Goal: Task Accomplishment & Management: Manage account settings

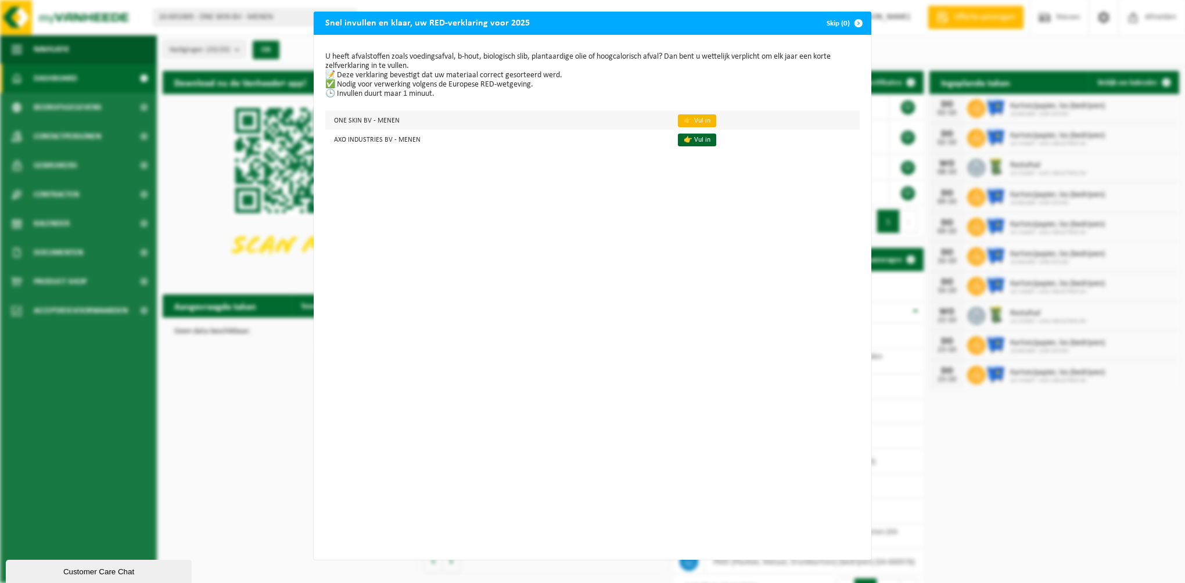
click at [680, 119] on link "👉 Vul in" at bounding box center [697, 120] width 38 height 13
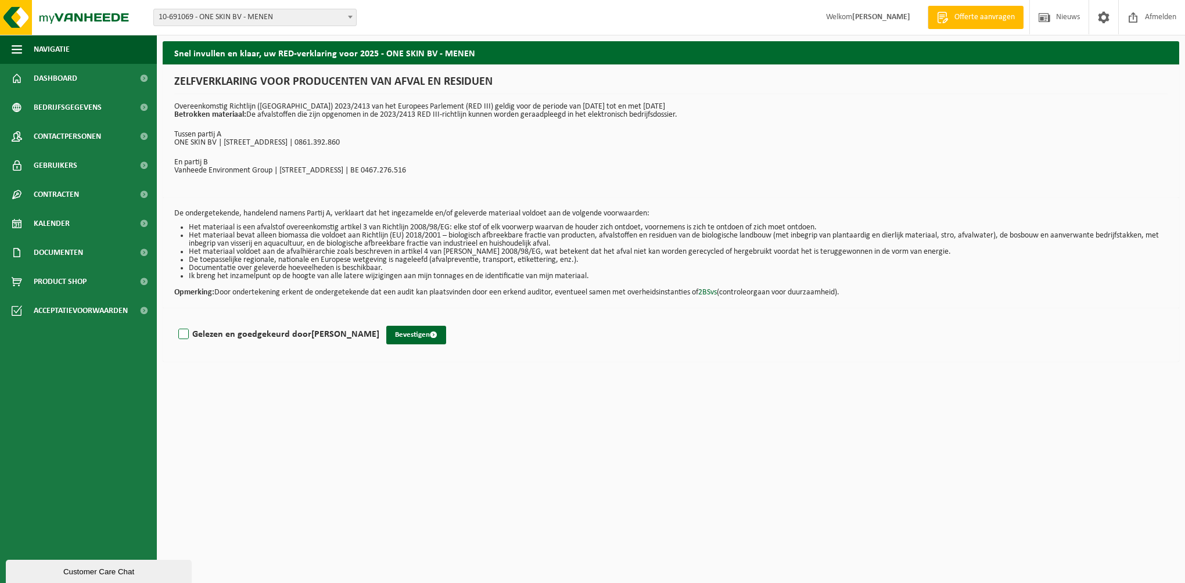
click at [186, 336] on label "Gelezen en goedgekeurd door BRUNO VLEMINCKX" at bounding box center [277, 334] width 203 height 17
click at [379, 320] on input "Gelezen en goedgekeurd door BRUNO VLEMINCKX" at bounding box center [379, 319] width 1 height 1
checkbox input "true"
click at [405, 332] on button "Bevestigen" at bounding box center [416, 335] width 60 height 19
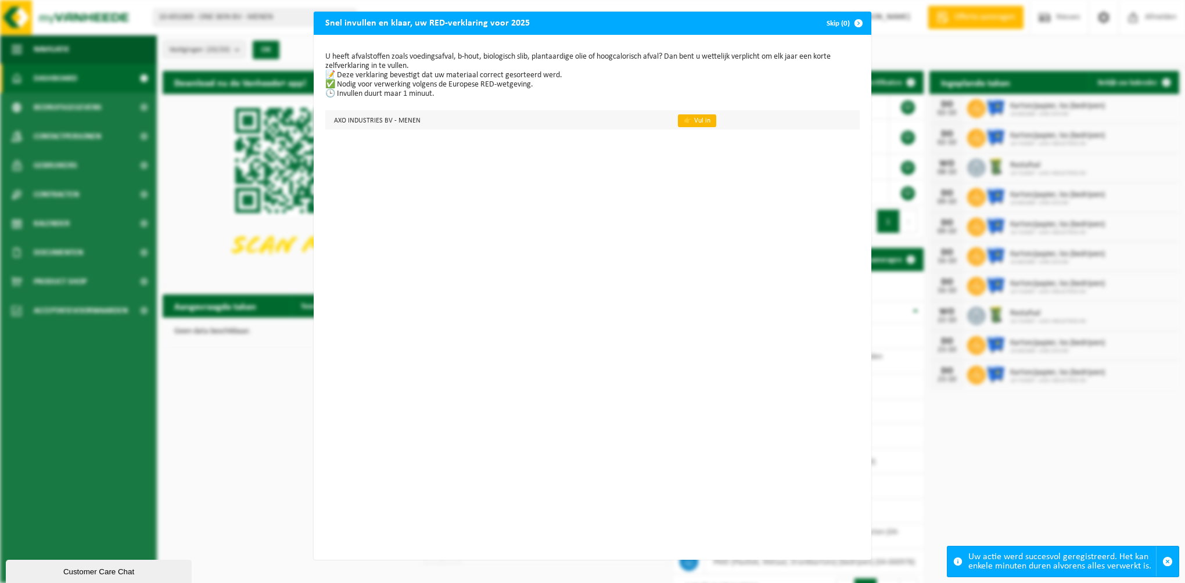
click at [678, 118] on link "👉 Vul in" at bounding box center [697, 120] width 38 height 13
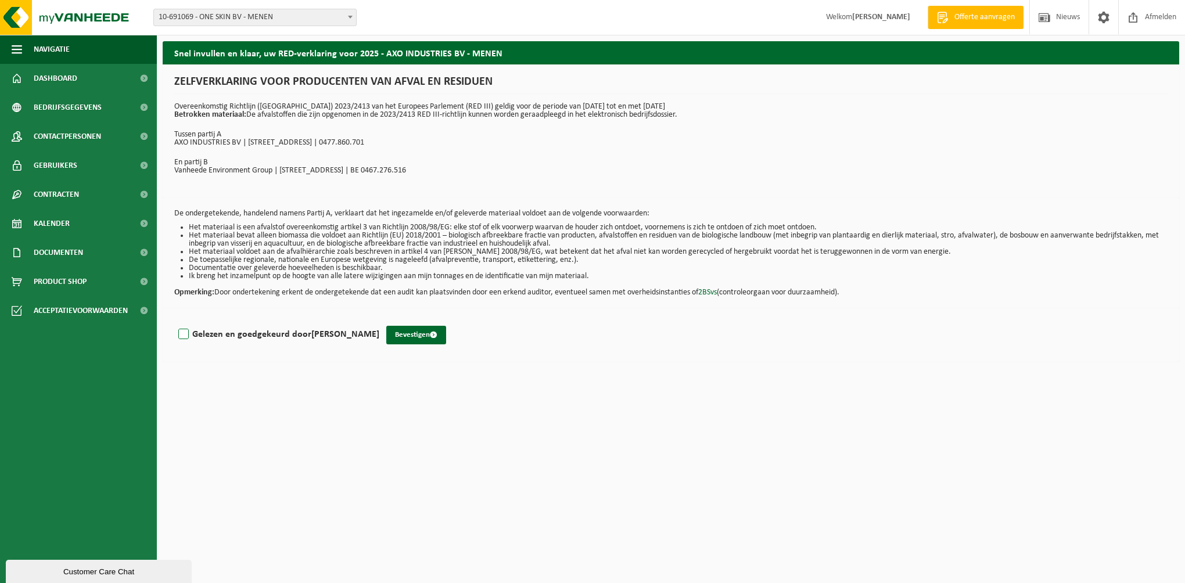
click at [178, 335] on label "Gelezen en goedgekeurd door BRUNO VLEMINCKX" at bounding box center [277, 334] width 203 height 17
click at [379, 320] on input "Gelezen en goedgekeurd door BRUNO VLEMINCKX" at bounding box center [379, 319] width 1 height 1
checkbox input "true"
click at [430, 339] on button "Bevestigen" at bounding box center [416, 335] width 60 height 19
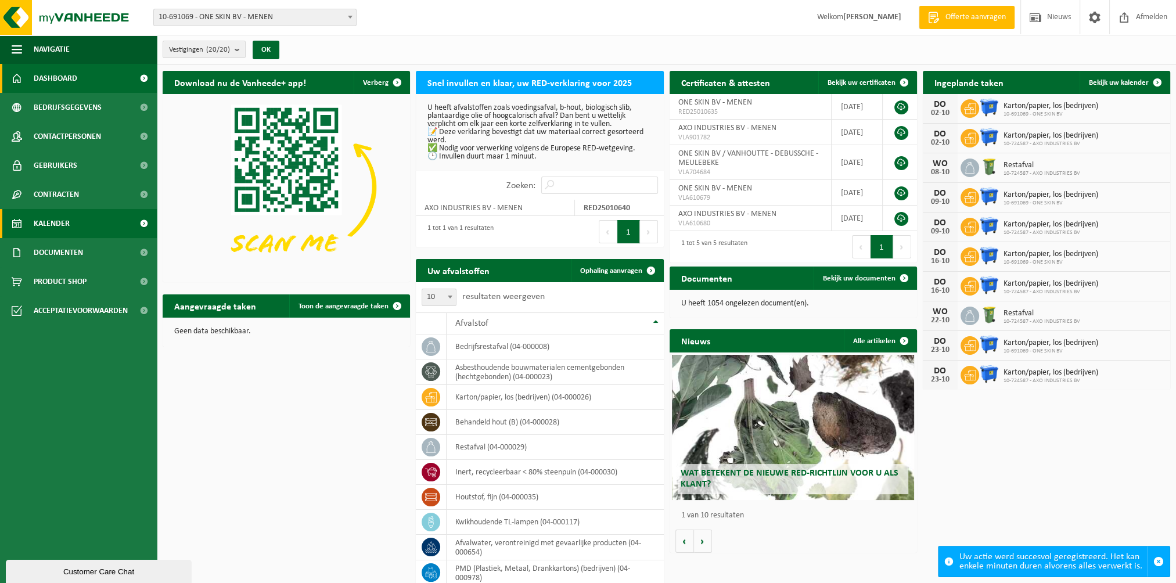
click at [140, 223] on span at bounding box center [144, 223] width 26 height 29
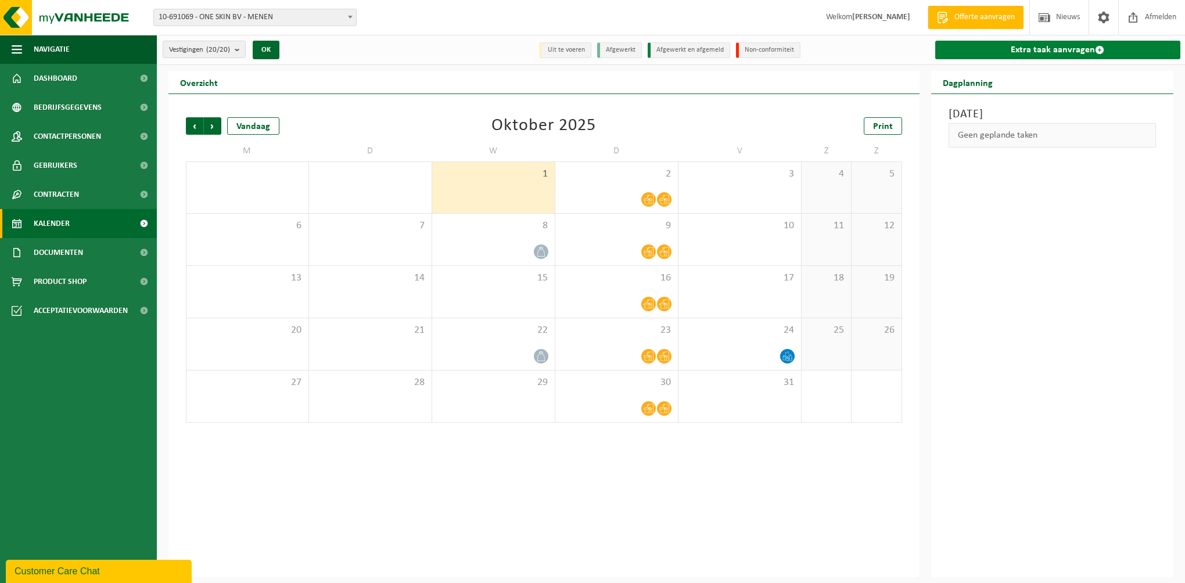
click at [1057, 47] on link "Extra taak aanvragen" at bounding box center [1058, 50] width 246 height 19
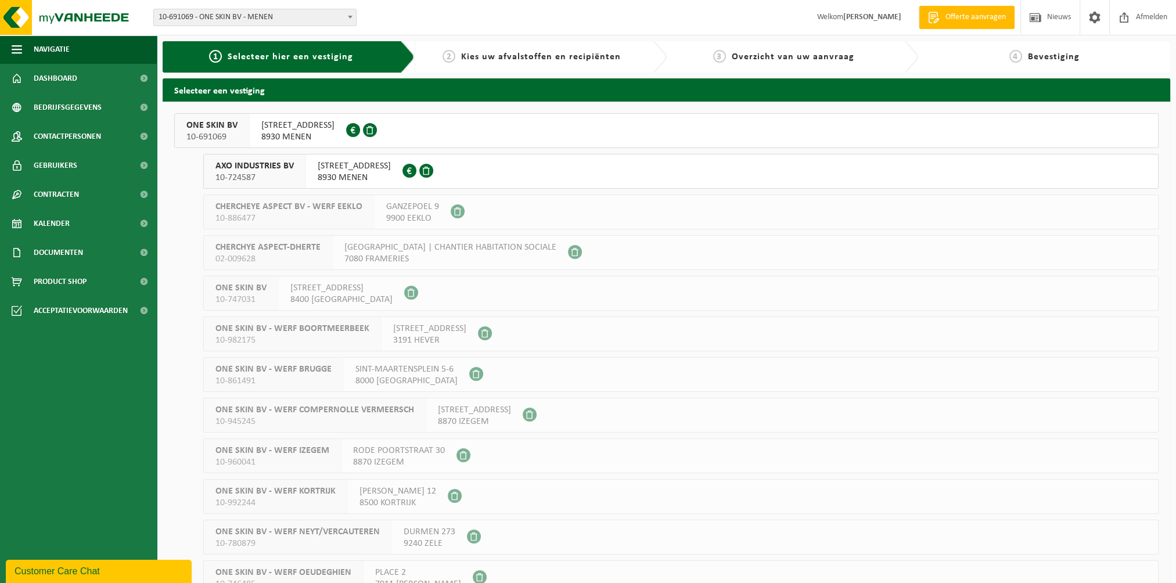
click at [260, 177] on span "10-724587" at bounding box center [255, 178] width 78 height 12
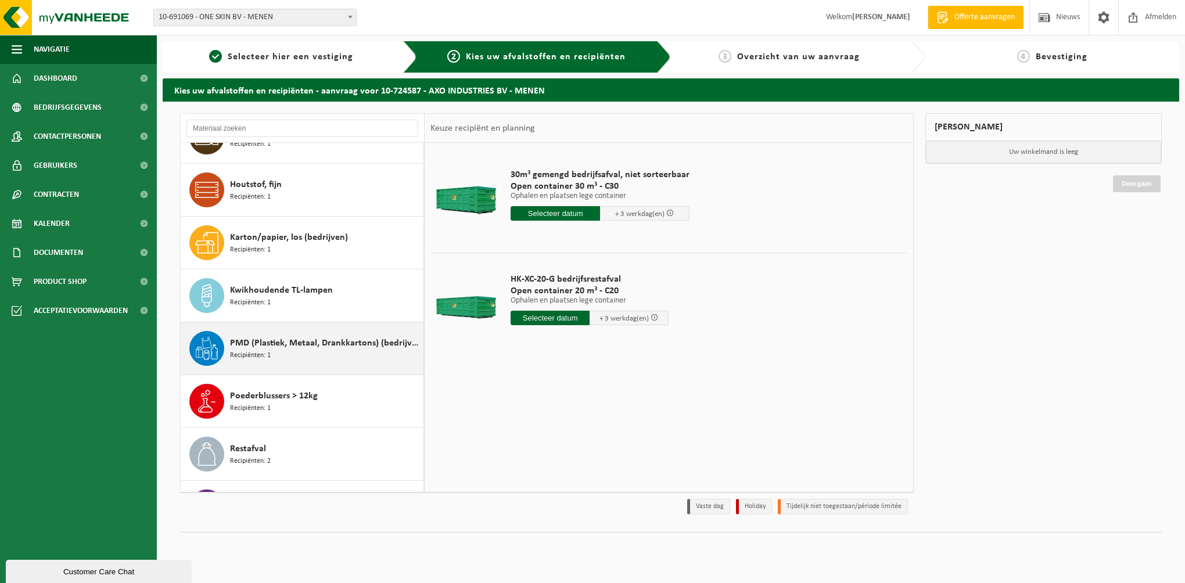
scroll to position [67, 0]
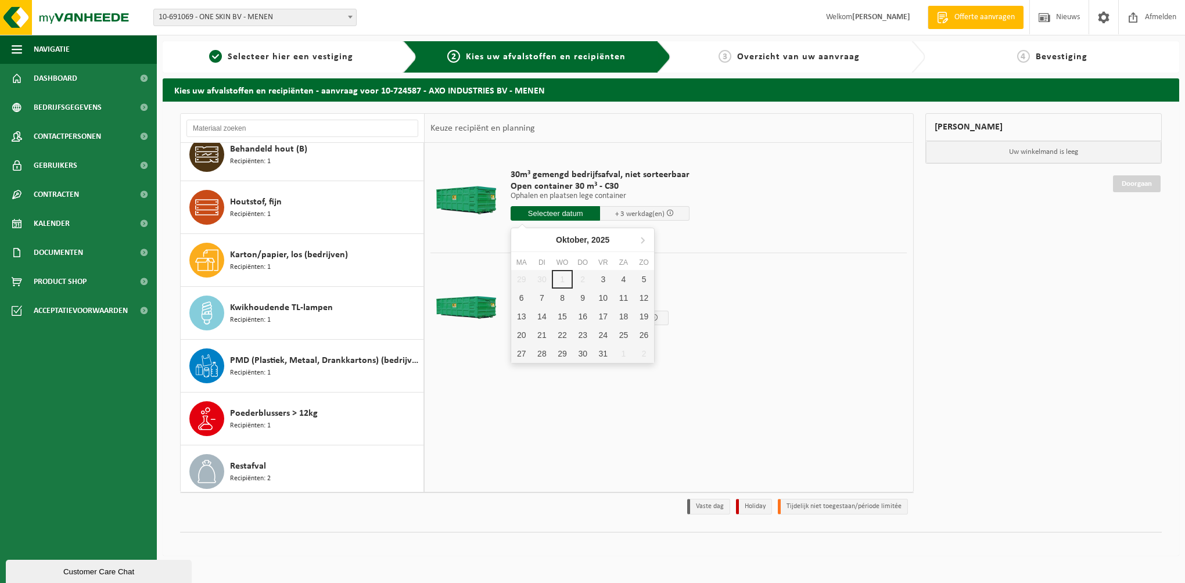
click at [579, 214] on input "text" at bounding box center [555, 213] width 89 height 15
click at [595, 279] on div "3" at bounding box center [603, 279] width 20 height 19
type input "Van 2025-10-03"
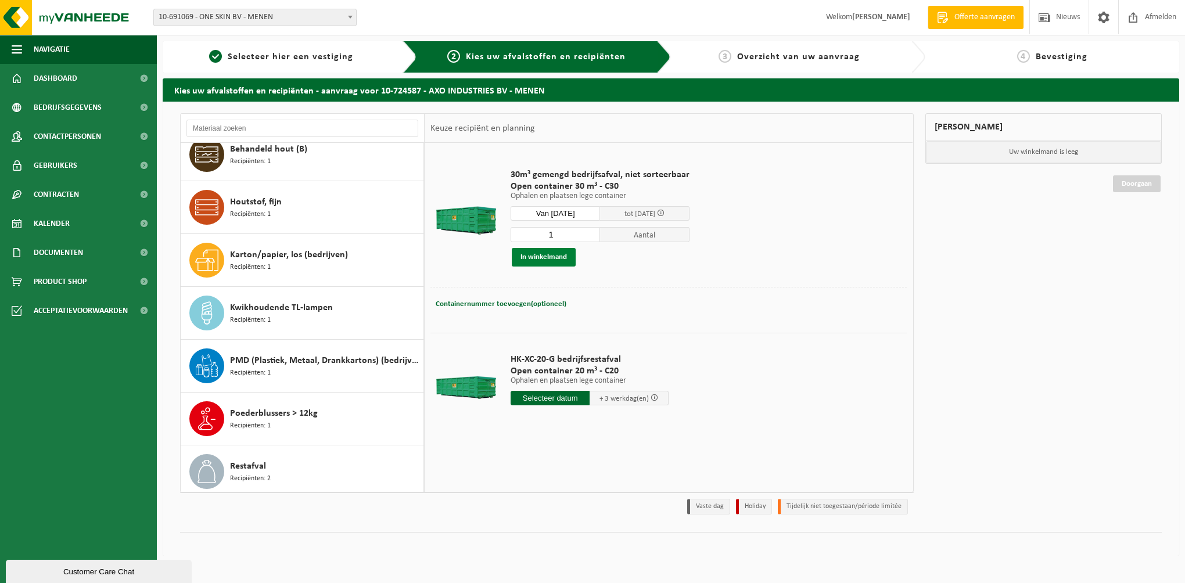
click at [548, 253] on button "In winkelmand" at bounding box center [544, 257] width 64 height 19
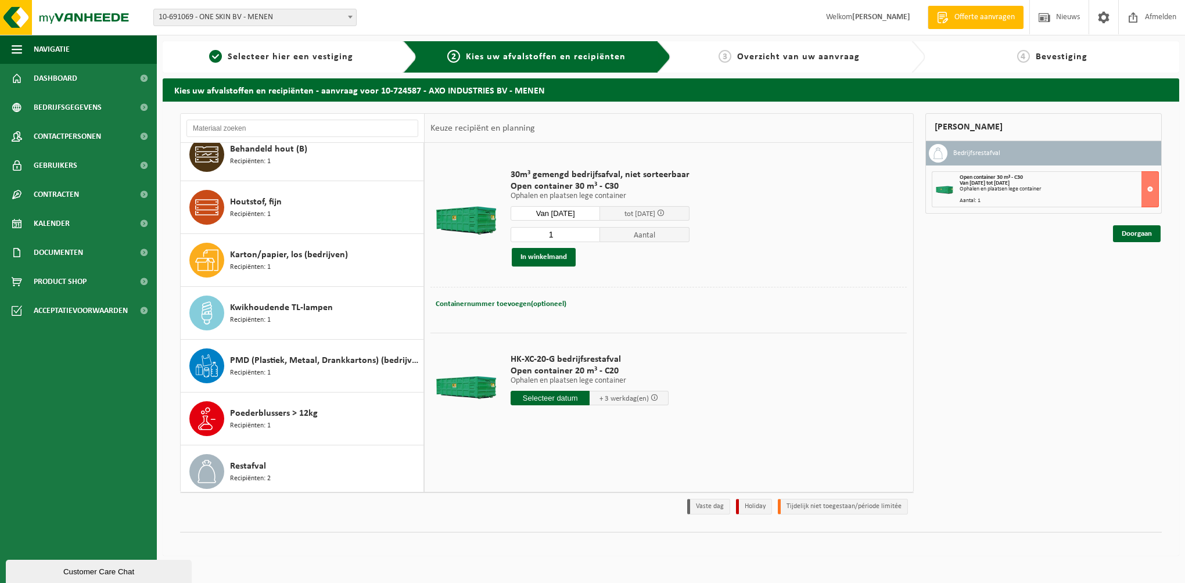
click at [562, 397] on input "text" at bounding box center [550, 398] width 79 height 15
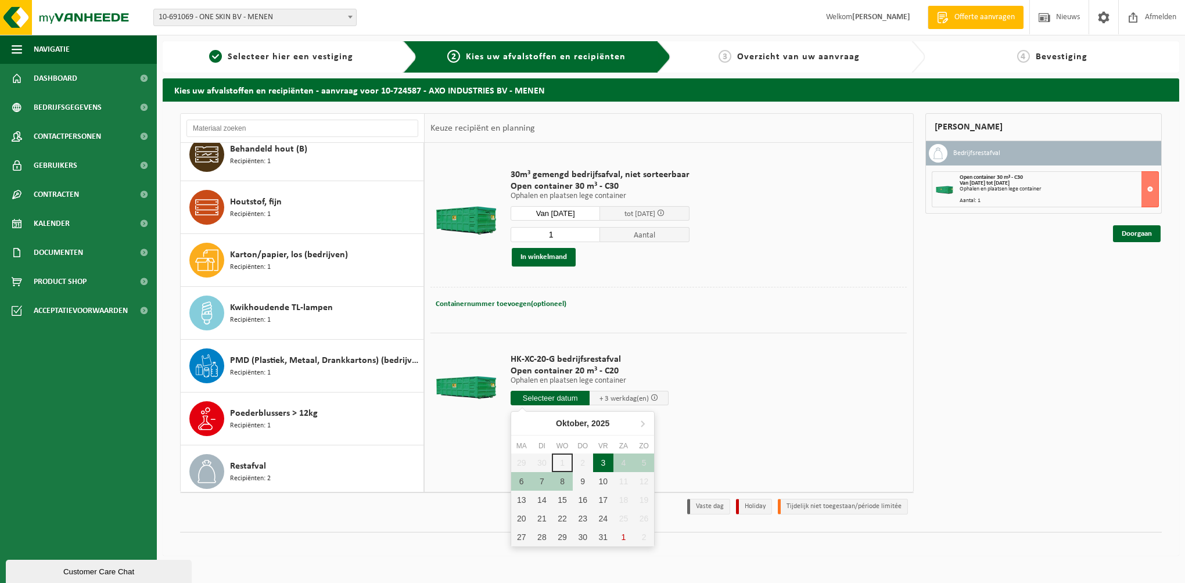
click at [604, 463] on div "3" at bounding box center [603, 463] width 20 height 19
type input "Van 2025-10-03"
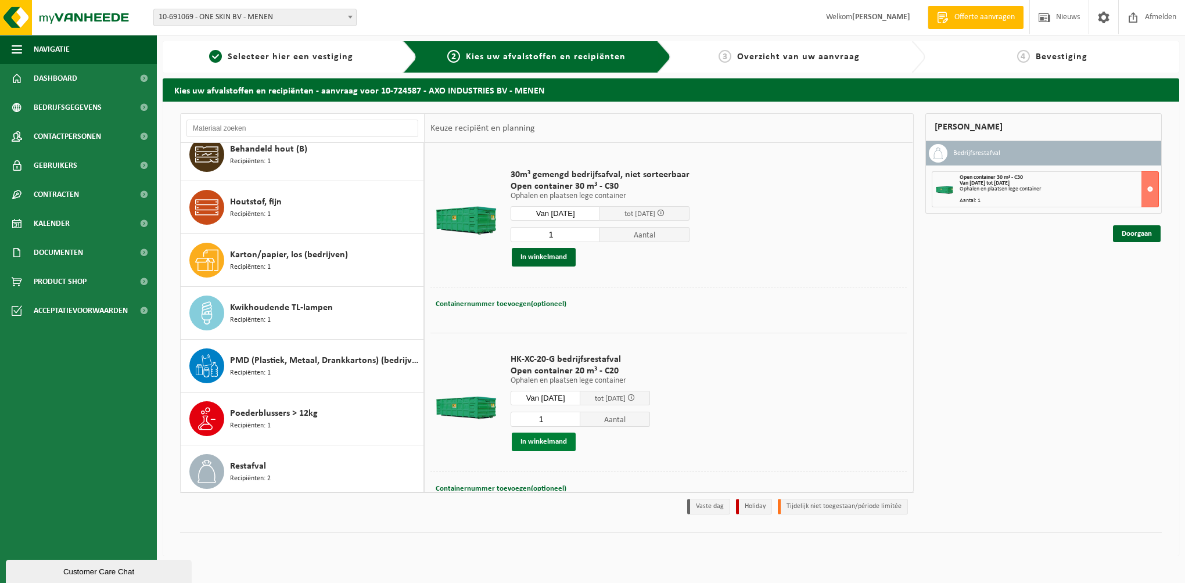
click at [527, 441] on button "In winkelmand" at bounding box center [544, 442] width 64 height 19
click at [1136, 274] on link "Doorgaan" at bounding box center [1137, 275] width 48 height 17
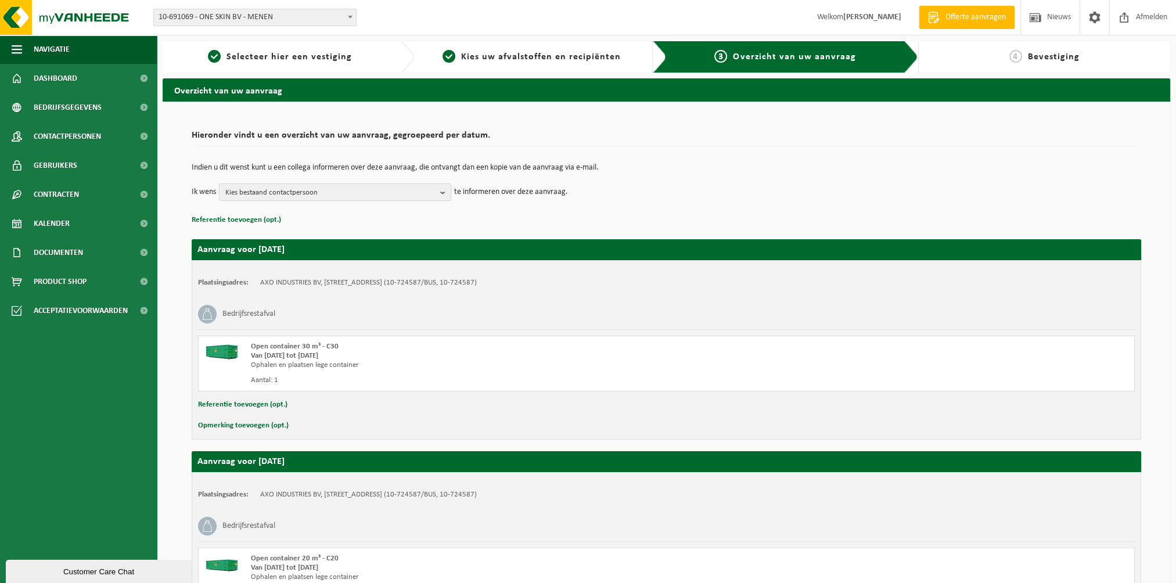
click at [332, 193] on span "Kies bestaand contactpersoon" at bounding box center [330, 192] width 210 height 17
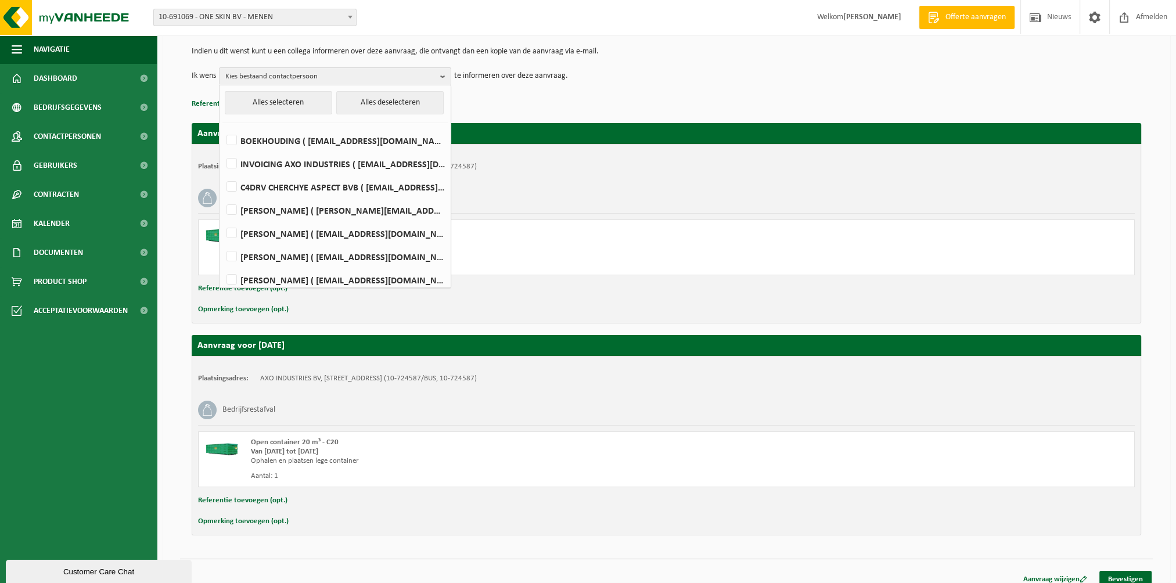
click at [681, 95] on div "Indien u dit wenst kunt u een collega informeren over deze aanvraag, die ontvan…" at bounding box center [667, 66] width 950 height 60
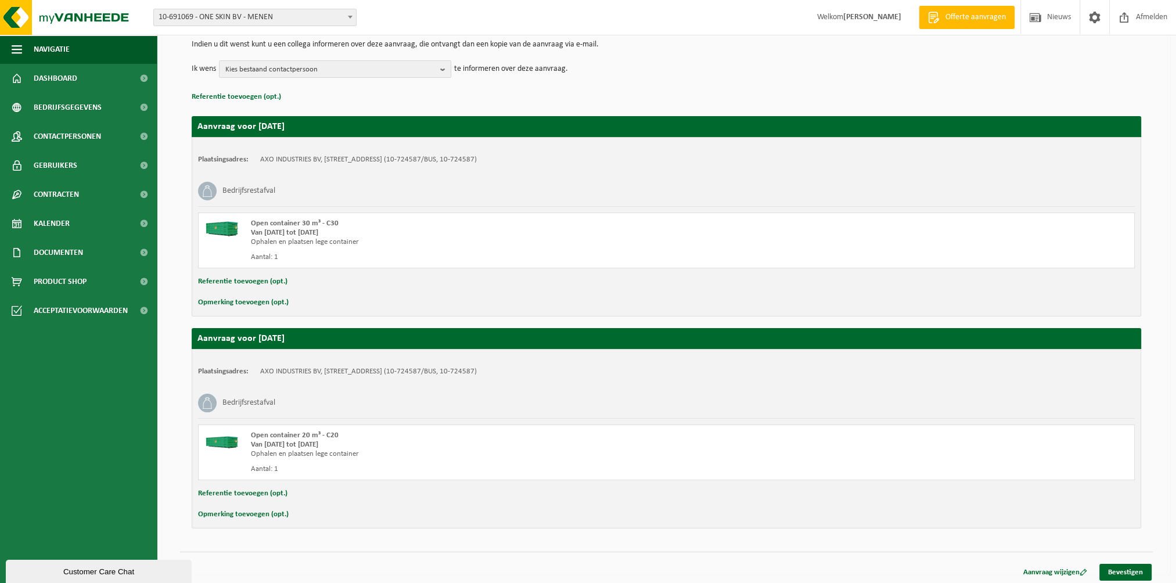
scroll to position [125, 0]
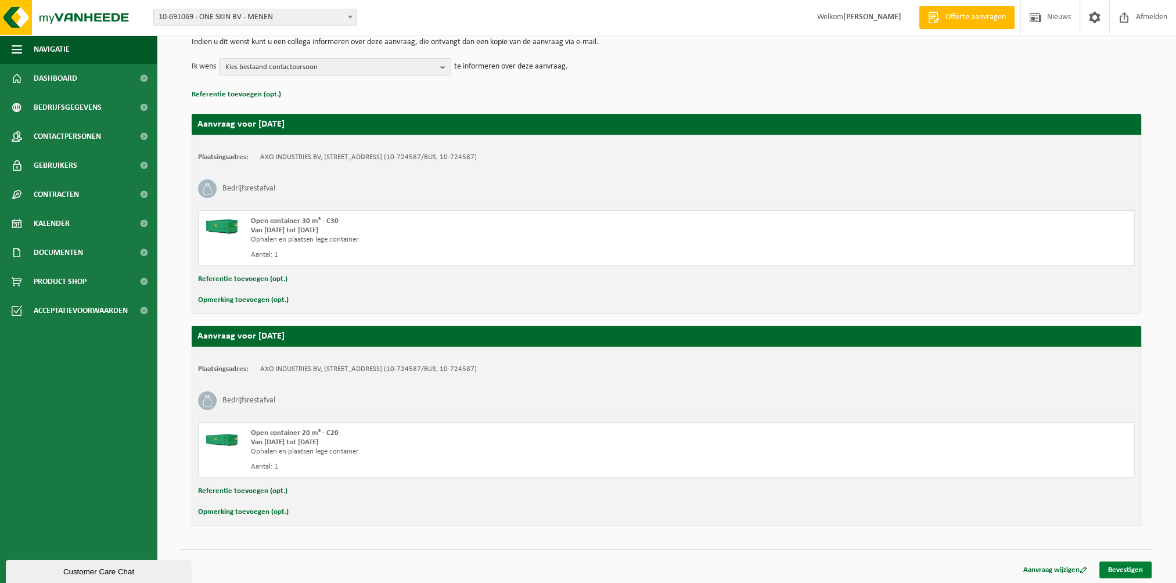
click at [1122, 568] on link "Bevestigen" at bounding box center [1126, 570] width 52 height 17
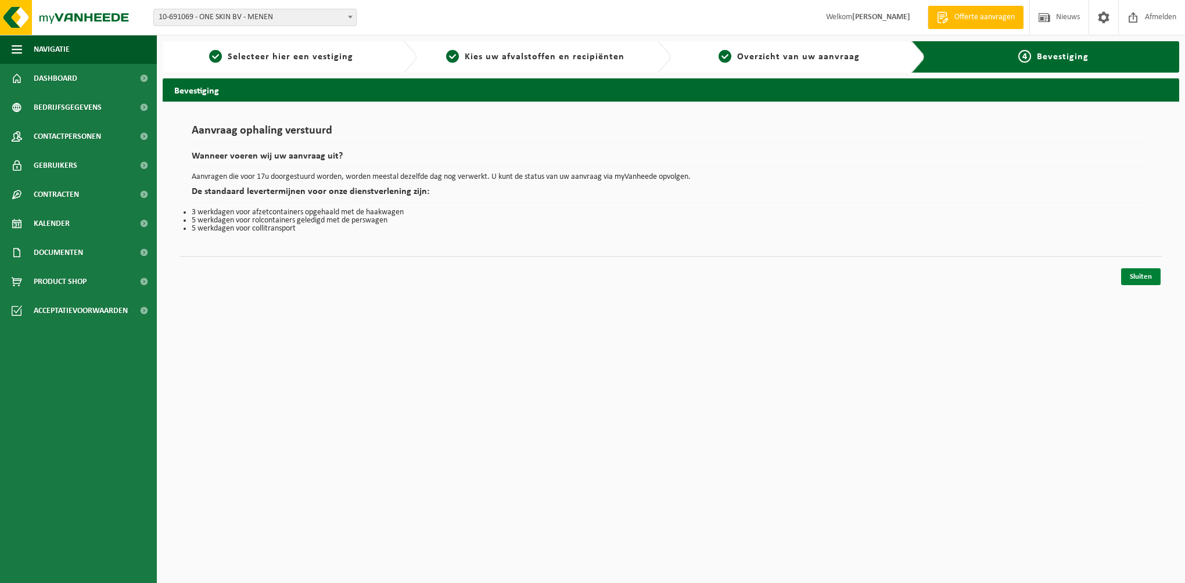
click at [1133, 277] on link "Sluiten" at bounding box center [1140, 276] width 39 height 17
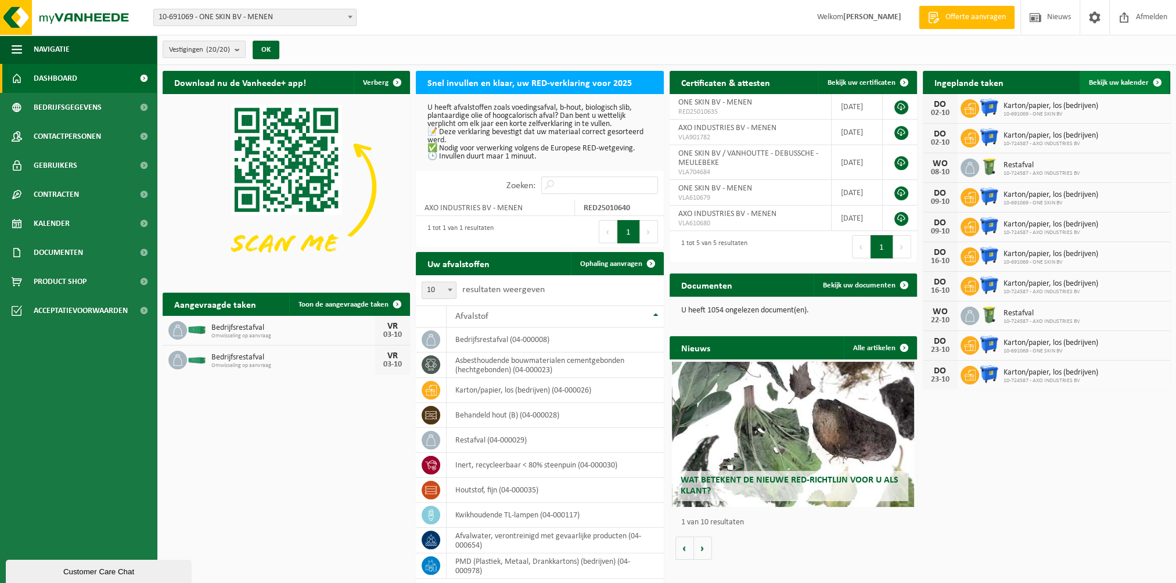
click at [1144, 77] on link "Bekijk uw kalender" at bounding box center [1124, 82] width 89 height 23
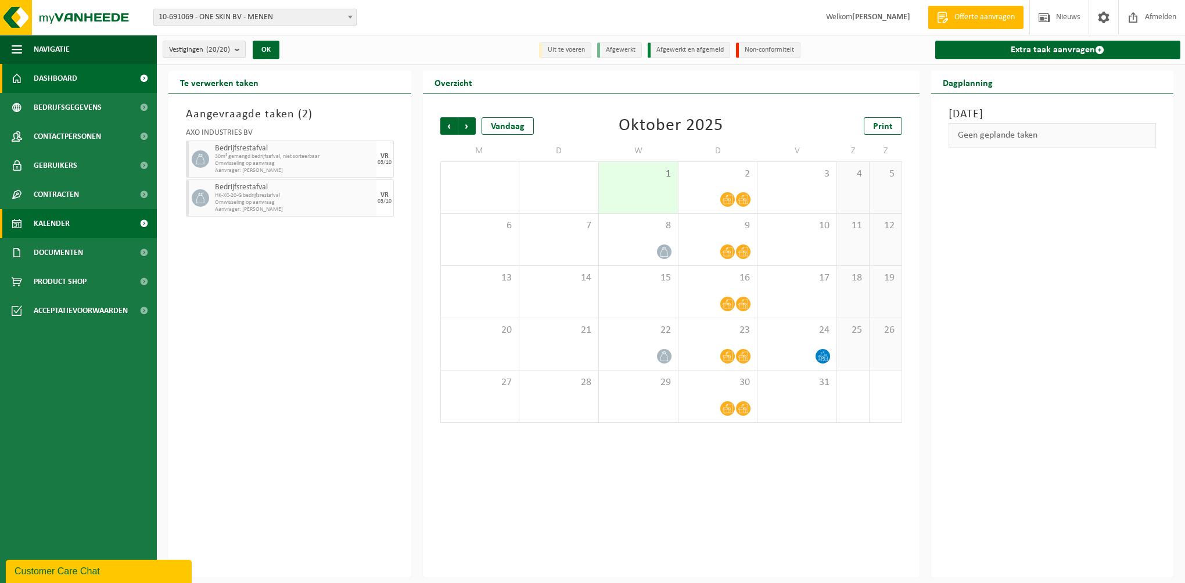
click at [86, 77] on link "Dashboard" at bounding box center [78, 78] width 157 height 29
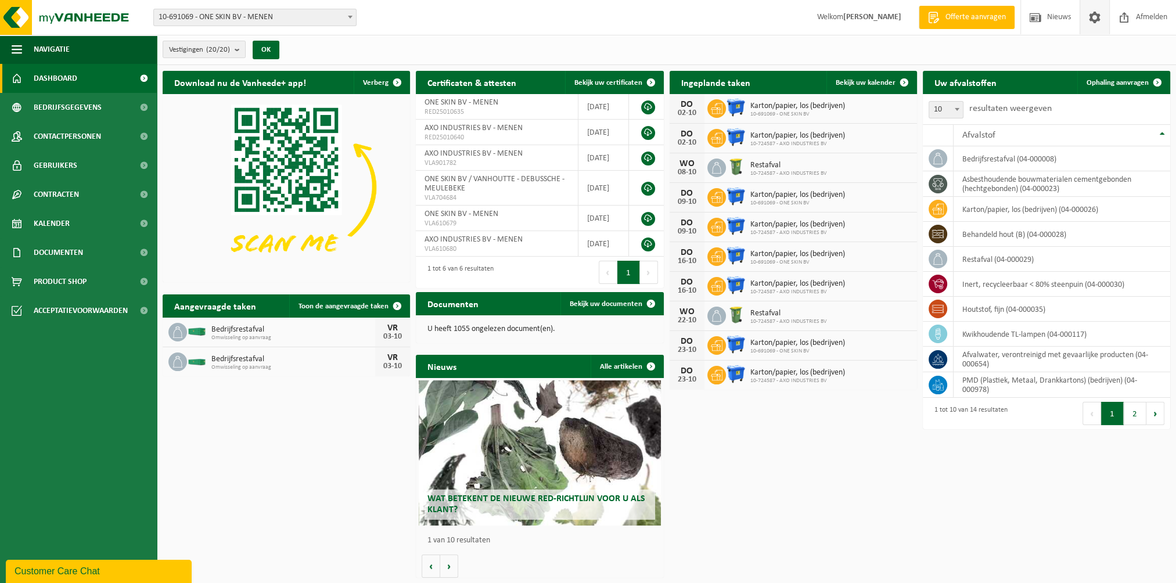
click at [1098, 17] on span at bounding box center [1094, 17] width 17 height 34
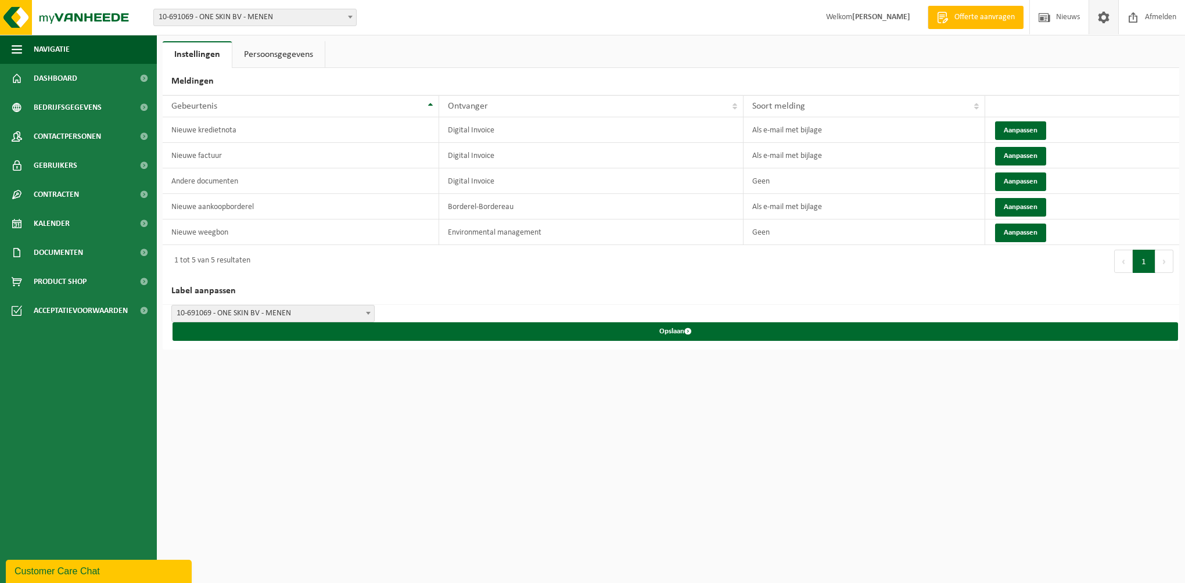
click at [312, 51] on link "Persoonsgegevens" at bounding box center [278, 54] width 92 height 27
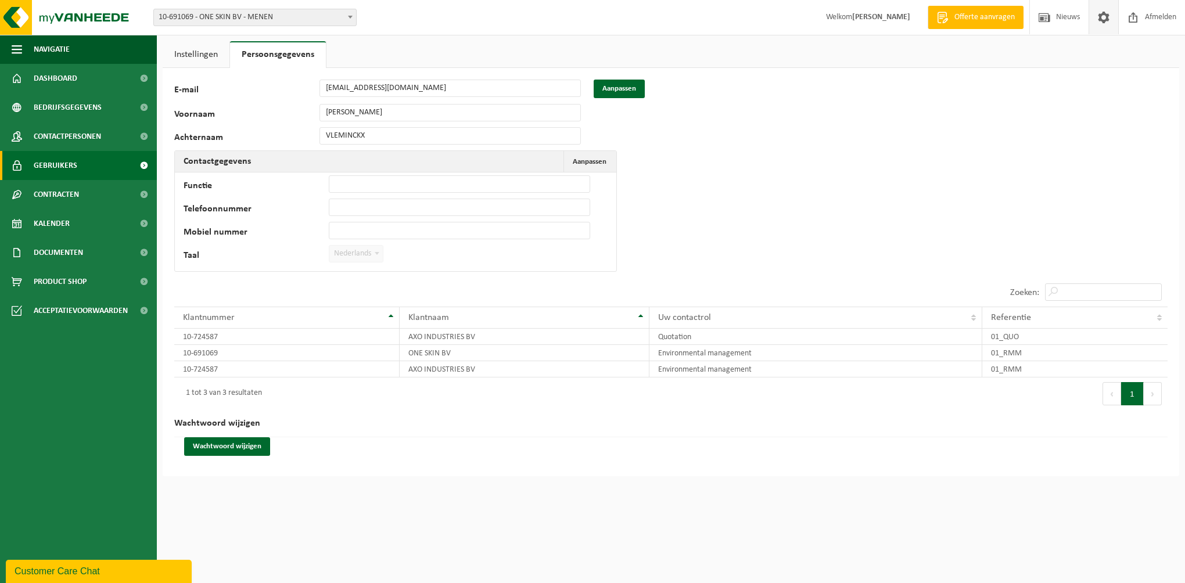
click at [51, 163] on span "Gebruikers" at bounding box center [56, 165] width 44 height 29
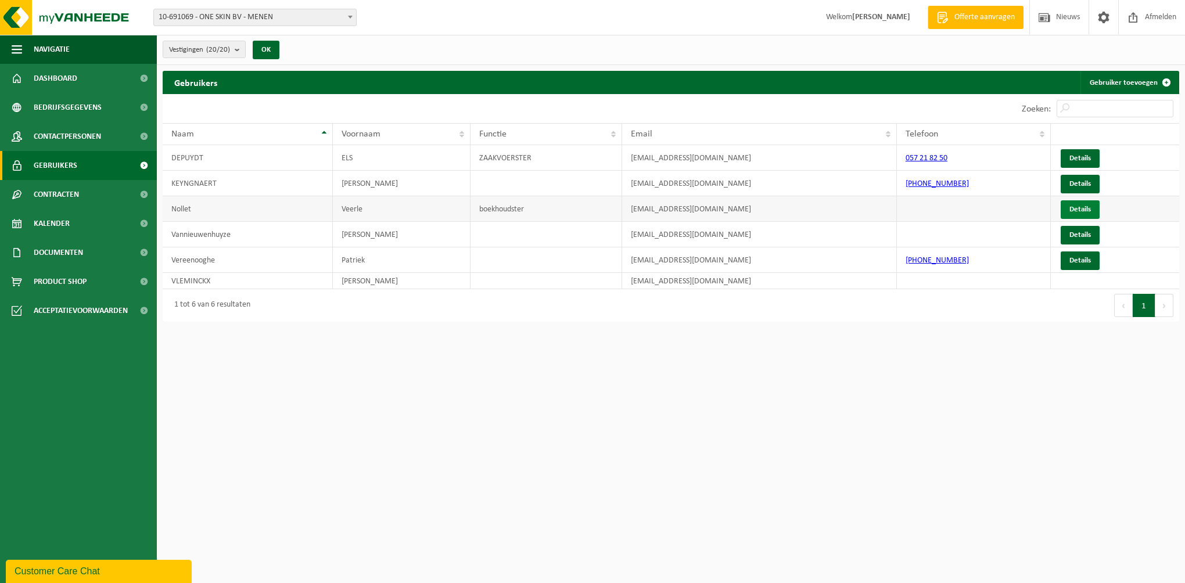
click at [1068, 206] on link "Details" at bounding box center [1080, 209] width 39 height 19
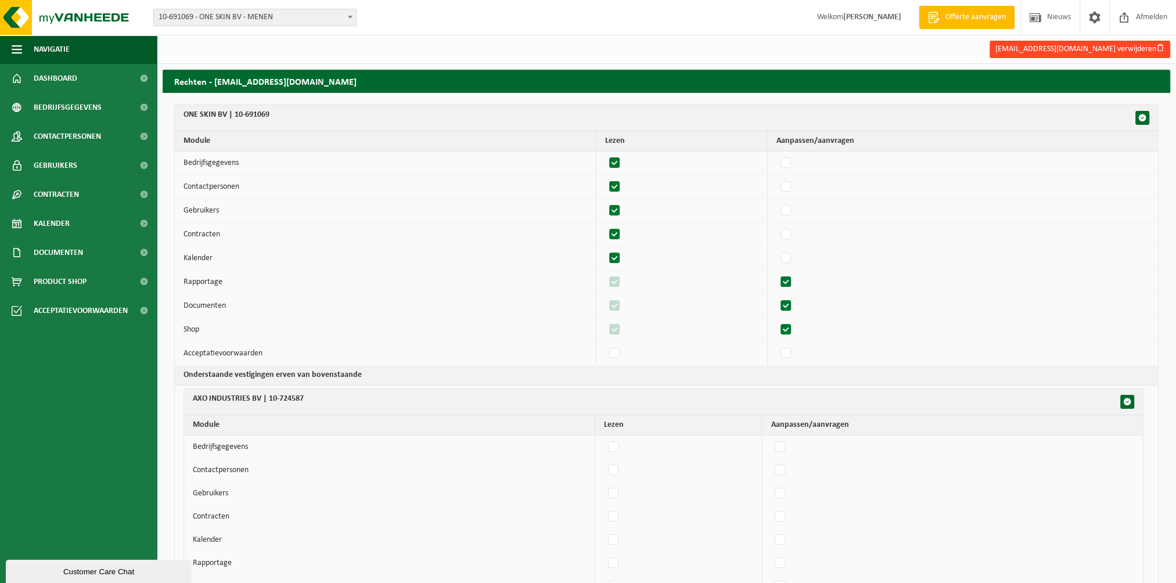
click at [1085, 51] on button "boekhouding@aspect.be verwijderen" at bounding box center [1080, 49] width 181 height 17
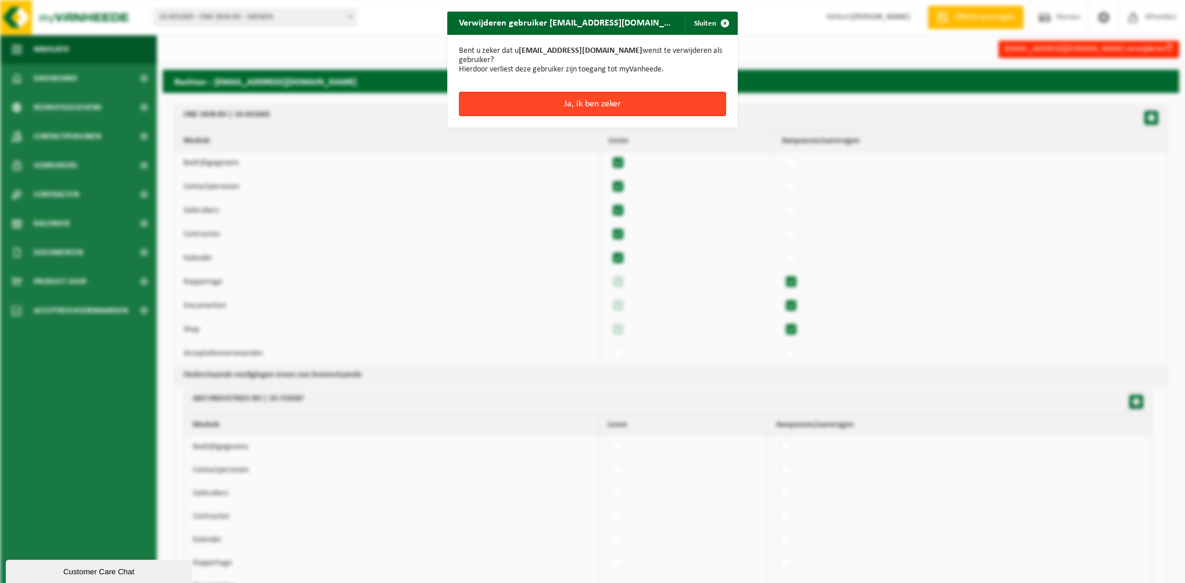
click at [564, 92] on button "Ja, ik ben zeker" at bounding box center [592, 104] width 267 height 24
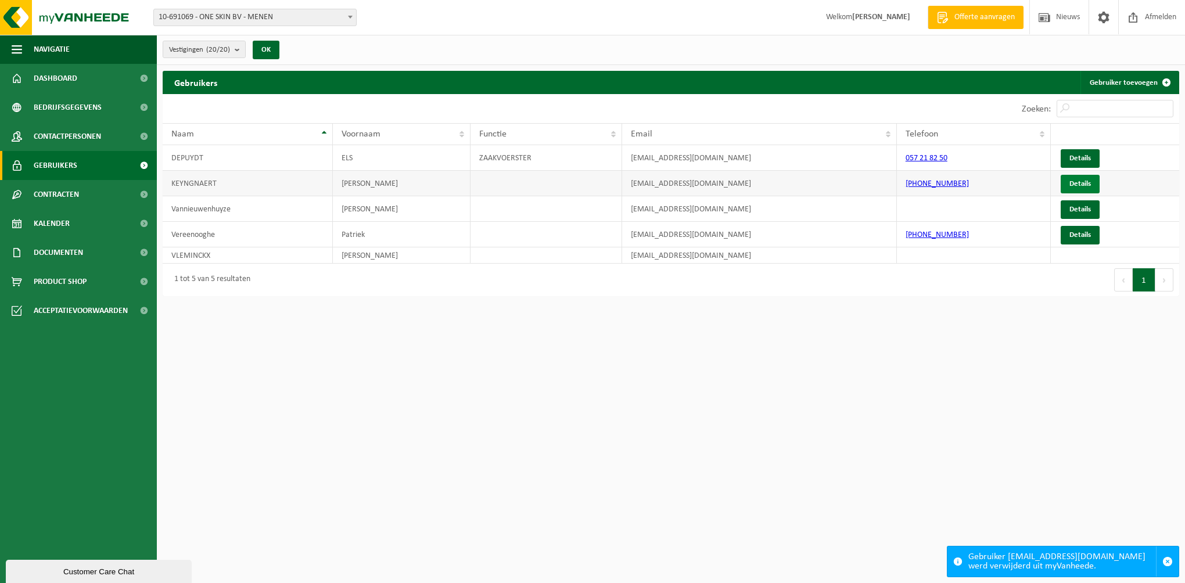
click at [1079, 180] on link "Details" at bounding box center [1080, 184] width 39 height 19
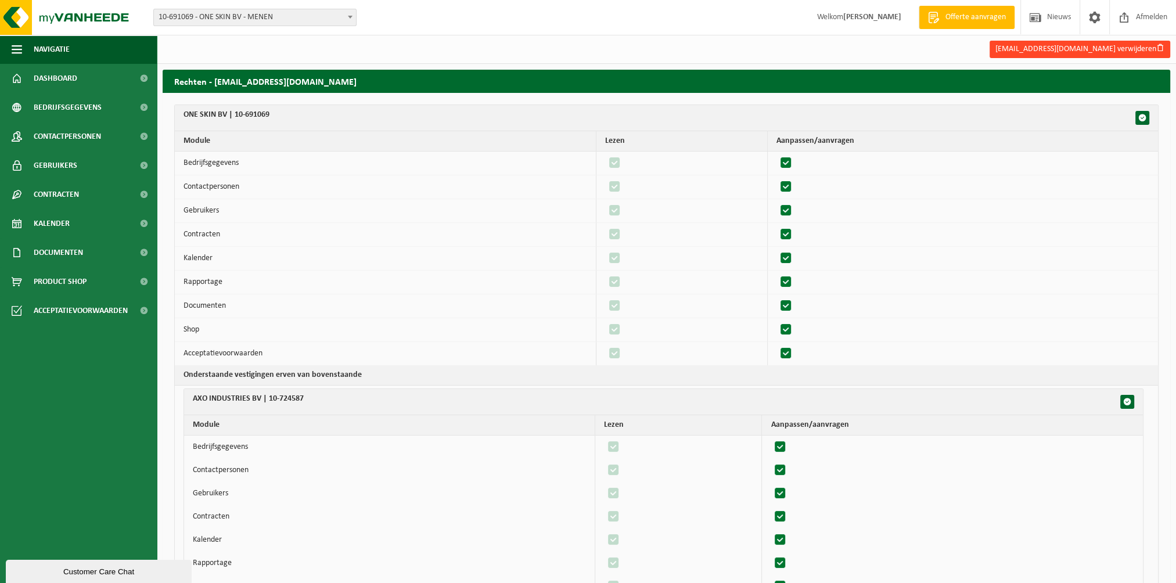
click at [1080, 50] on button "magazijn@axoindustries.be verwijderen" at bounding box center [1080, 49] width 181 height 17
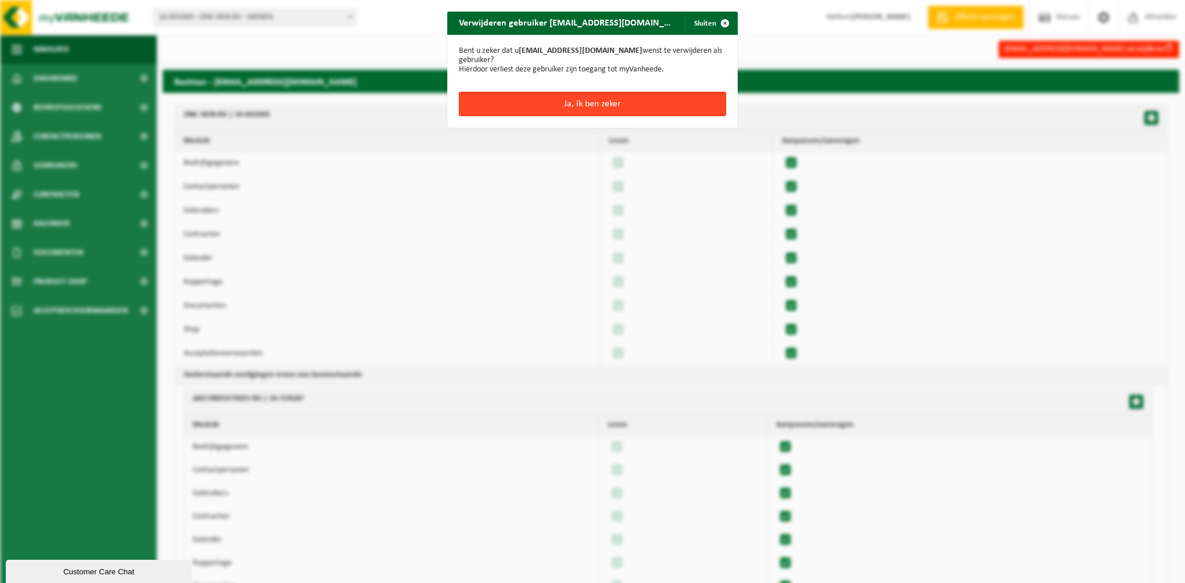
click at [545, 105] on button "Ja, ik ben zeker" at bounding box center [592, 104] width 267 height 24
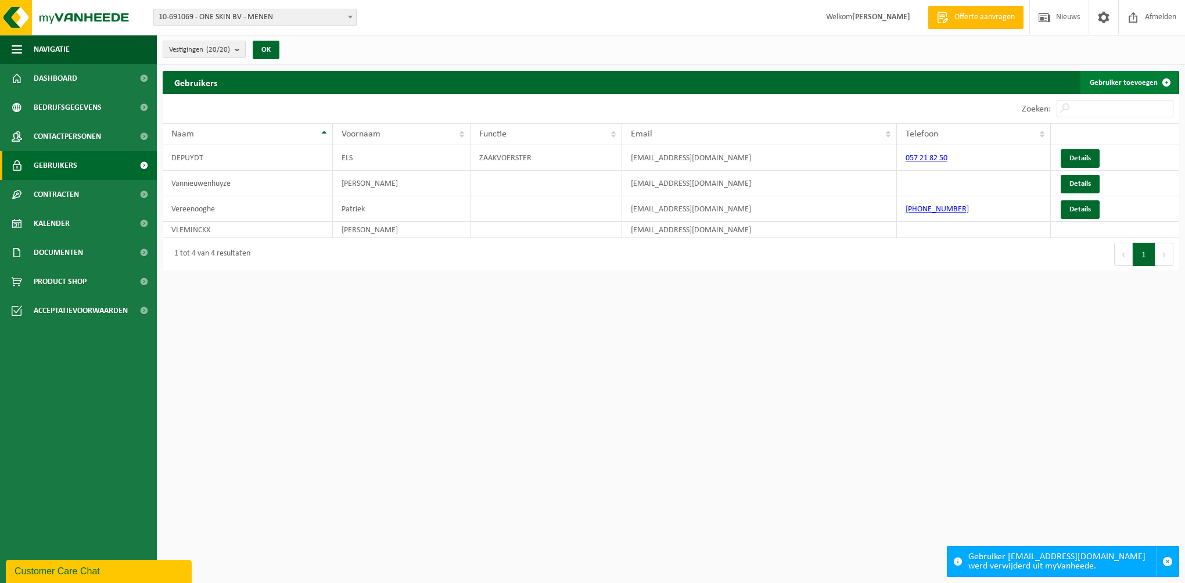
click at [1118, 81] on link "Gebruiker toevoegen" at bounding box center [1129, 82] width 98 height 23
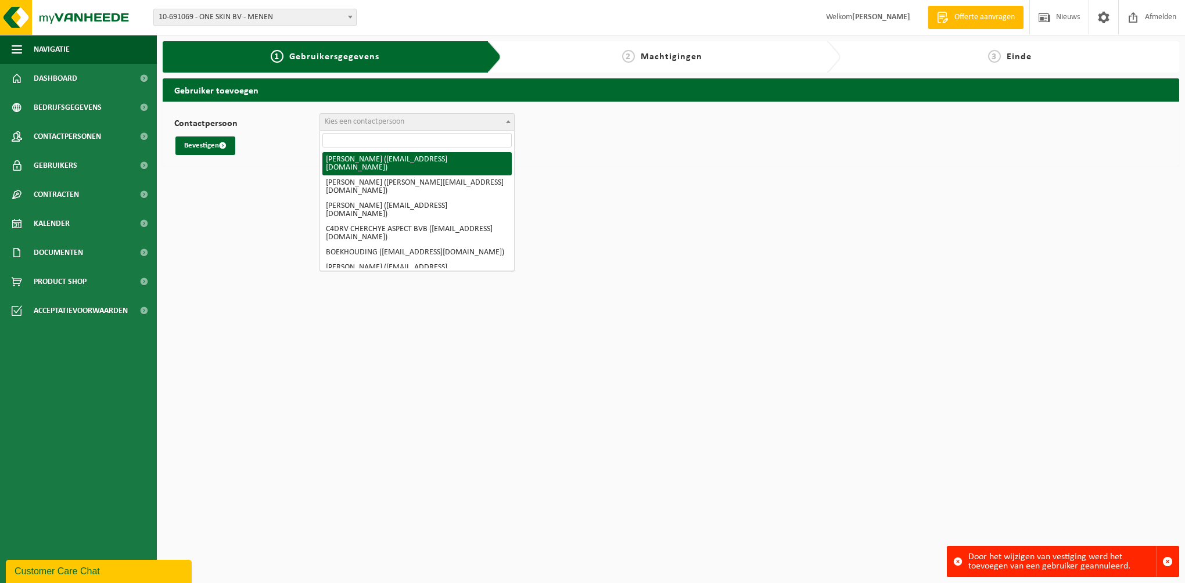
click at [439, 120] on span "Kies een contactpersoon" at bounding box center [417, 122] width 194 height 16
select select "0"
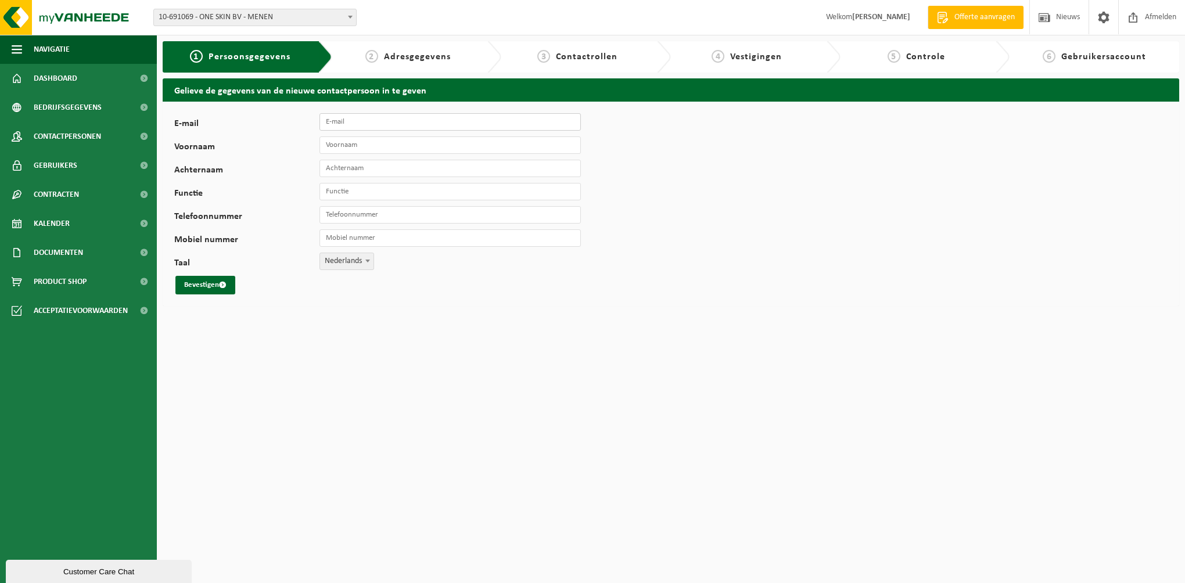
click at [369, 123] on input "E-mail" at bounding box center [449, 121] width 261 height 17
type input "[EMAIL_ADDRESS][DOMAIN_NAME]"
type input "[PERSON_NAME]"
type input "[PHONE_NUMBER]"
type input "Virginie"
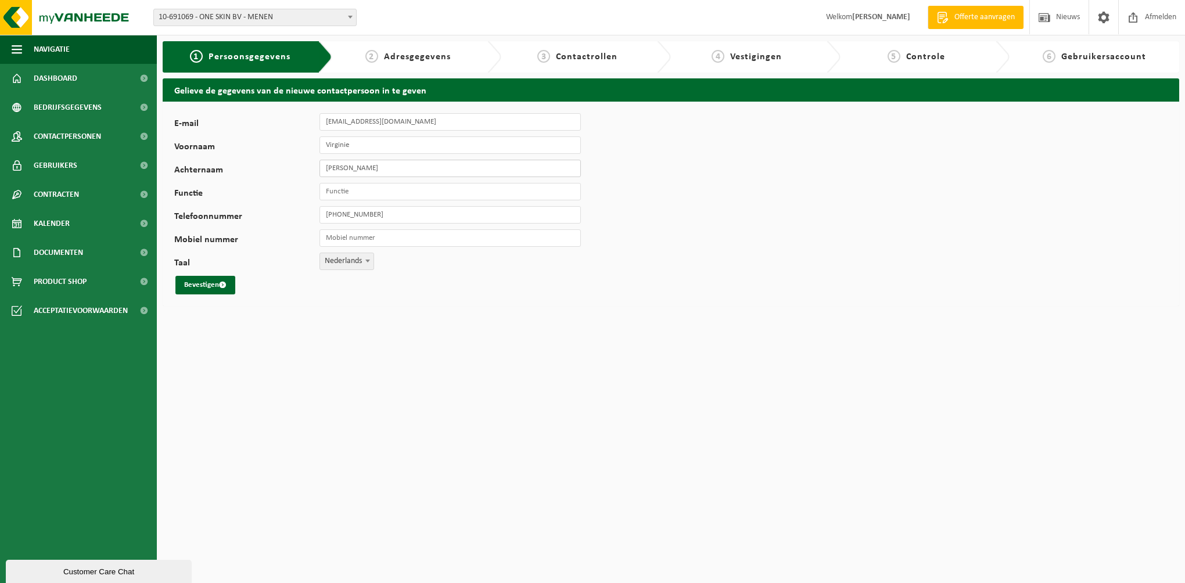
drag, startPoint x: 401, startPoint y: 174, endPoint x: 272, endPoint y: 174, distance: 129.0
click at [272, 174] on div "Achternaam [PERSON_NAME]" at bounding box center [383, 168] width 418 height 17
type input "Verbrugghe"
click at [367, 185] on input "Functie" at bounding box center [449, 191] width 261 height 17
click at [207, 285] on button "Bevestigen" at bounding box center [205, 285] width 60 height 19
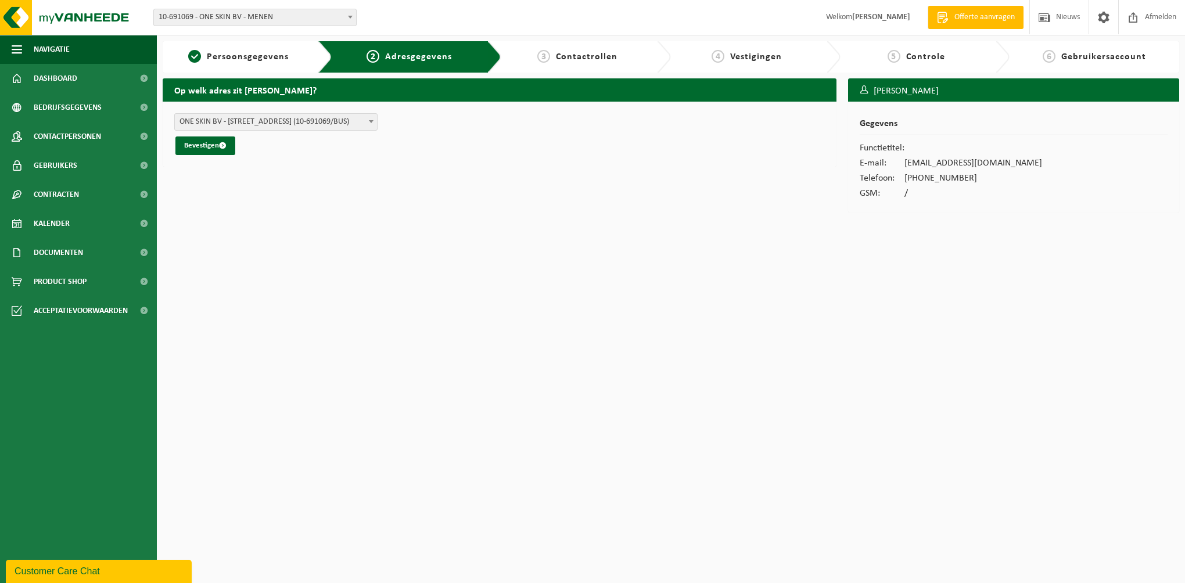
click at [369, 120] on b at bounding box center [371, 121] width 5 height 3
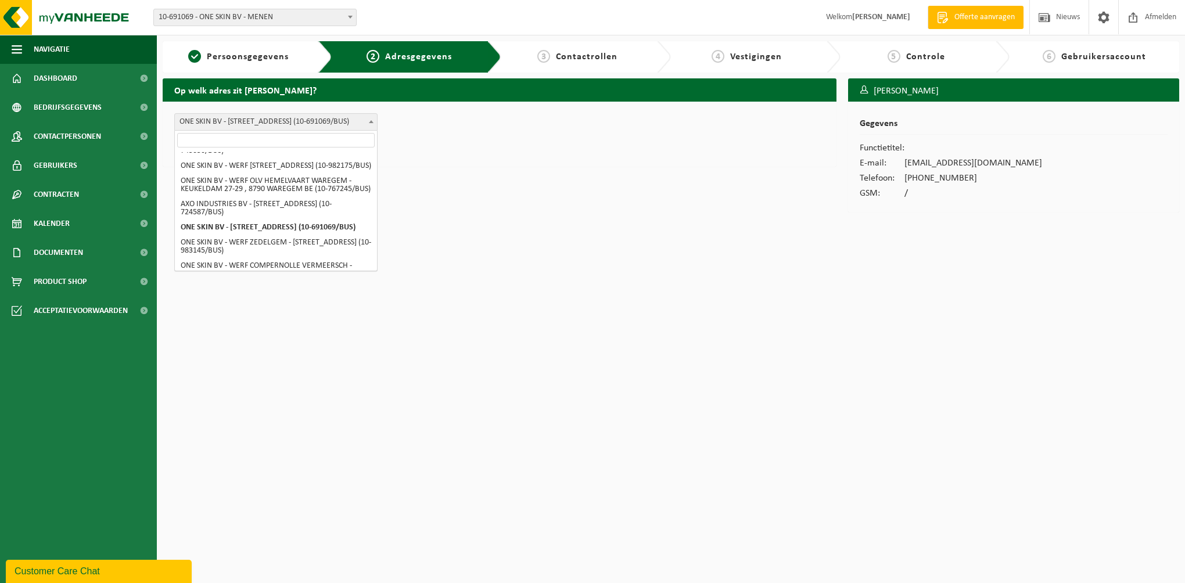
scroll to position [116, 0]
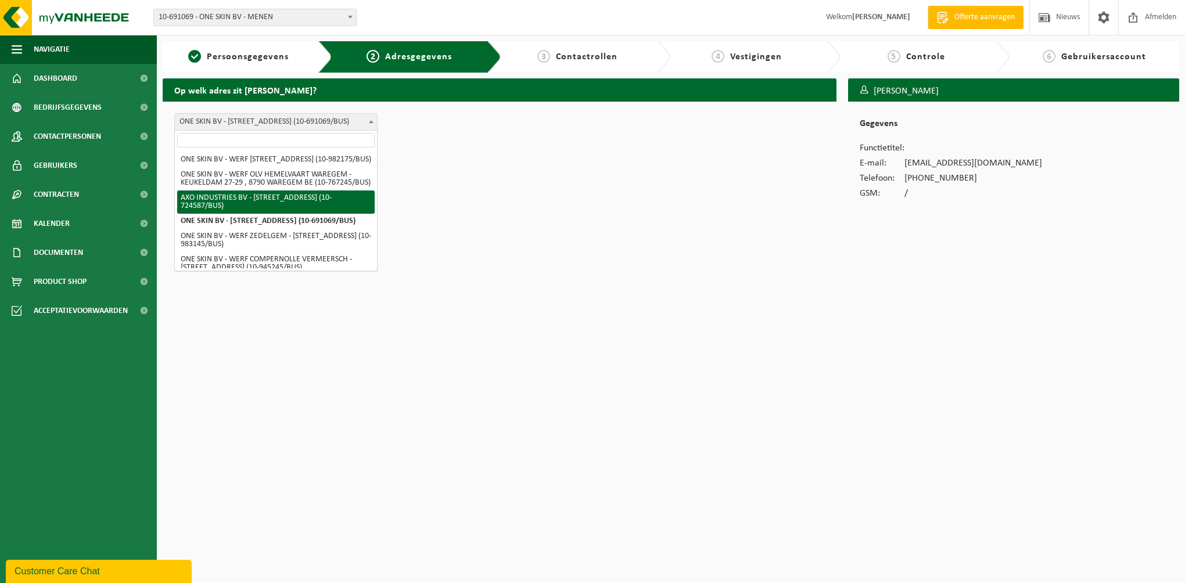
select select "64908"
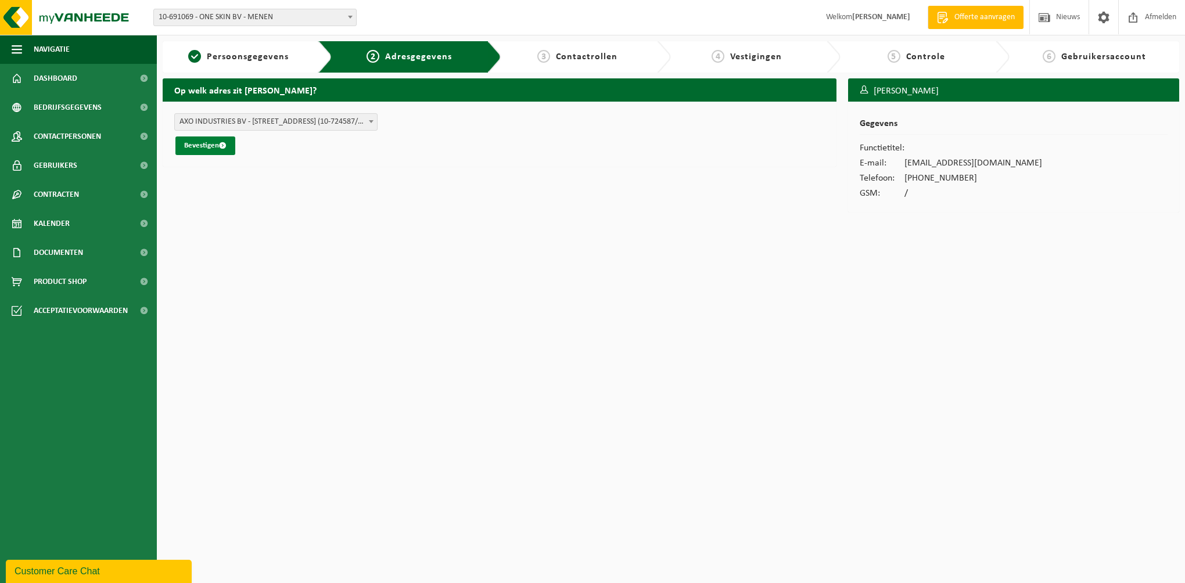
click at [207, 145] on button "Bevestigen" at bounding box center [205, 146] width 60 height 19
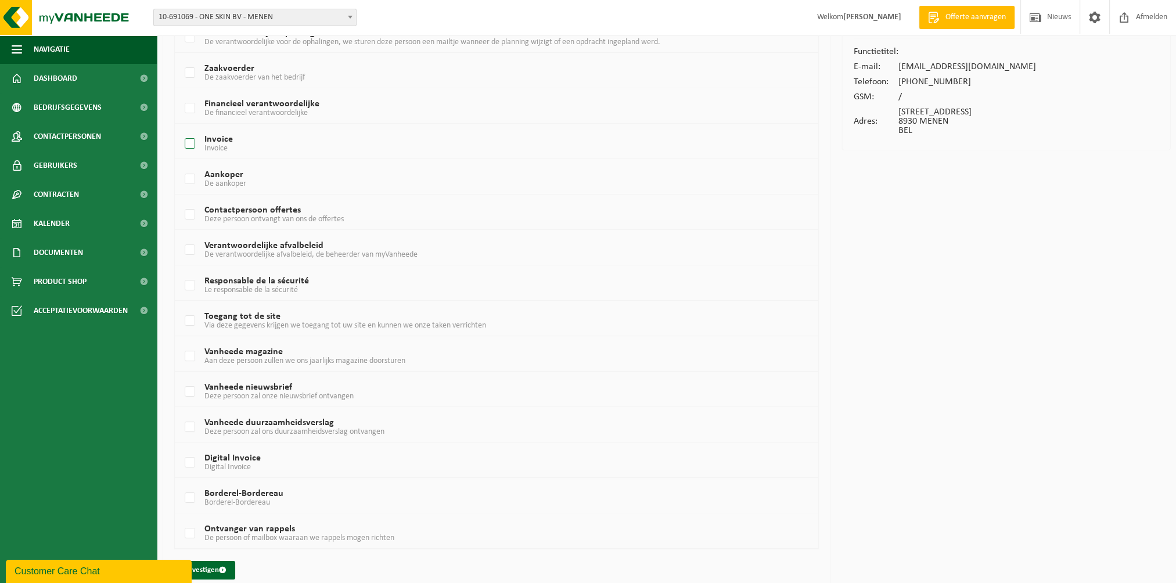
scroll to position [107, 0]
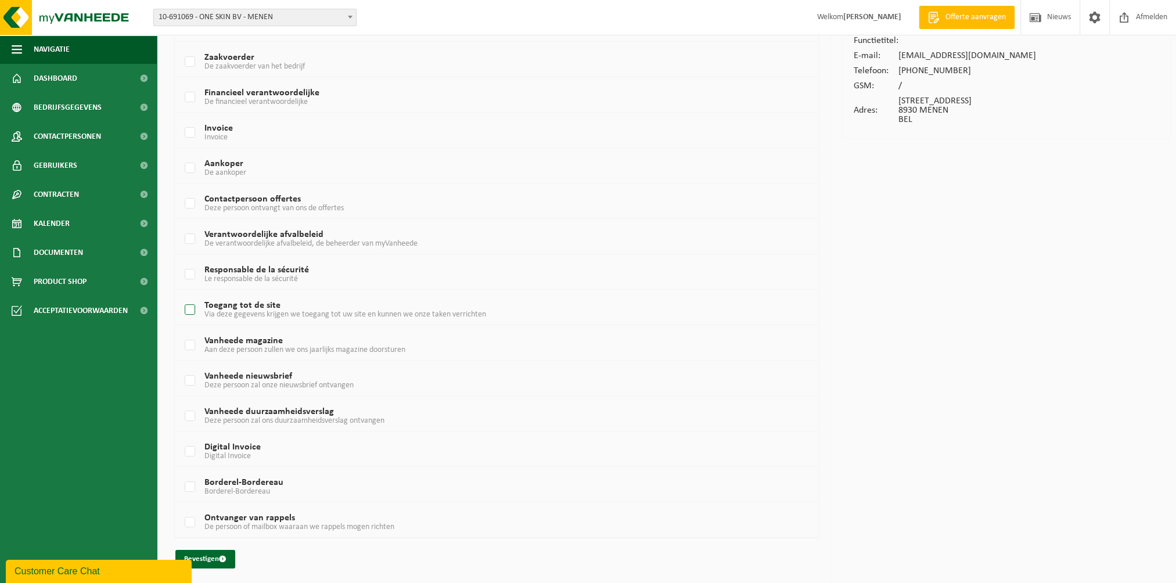
click at [192, 306] on label "Toegang tot de site Via deze gegevens krijgen we toegang tot uw site en kunnen …" at bounding box center [469, 309] width 574 height 17
click at [181, 296] on input "Toegang tot de site Via deze gegevens krijgen we toegang tot uw site en kunnen …" at bounding box center [180, 295] width 1 height 1
checkbox input "true"
click at [221, 555] on span "submit" at bounding box center [223, 559] width 8 height 8
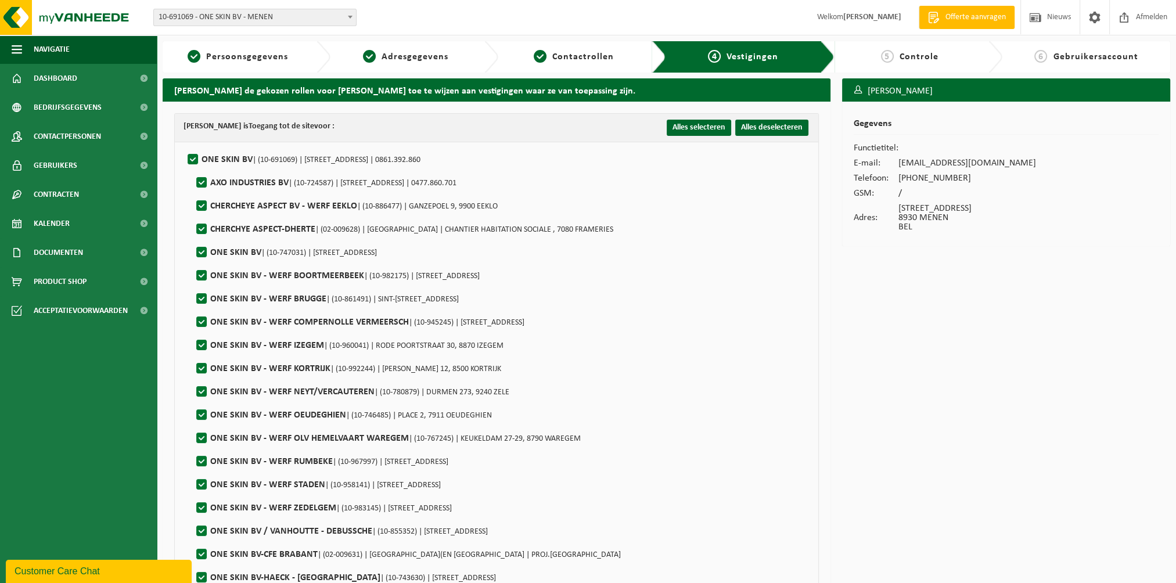
click at [193, 156] on label"] "ONE SKIN BV | (10-691069) | LAGEWEG 37, 8930 MENEN | 0861.392.860" at bounding box center [302, 159] width 235 height 17
click at [184, 145] on input "ONE SKIN BV | (10-691069) | LAGEWEG 37, 8930 MENEN | 0861.392.860" at bounding box center [183, 145] width 1 height 1
checkbox input "false"
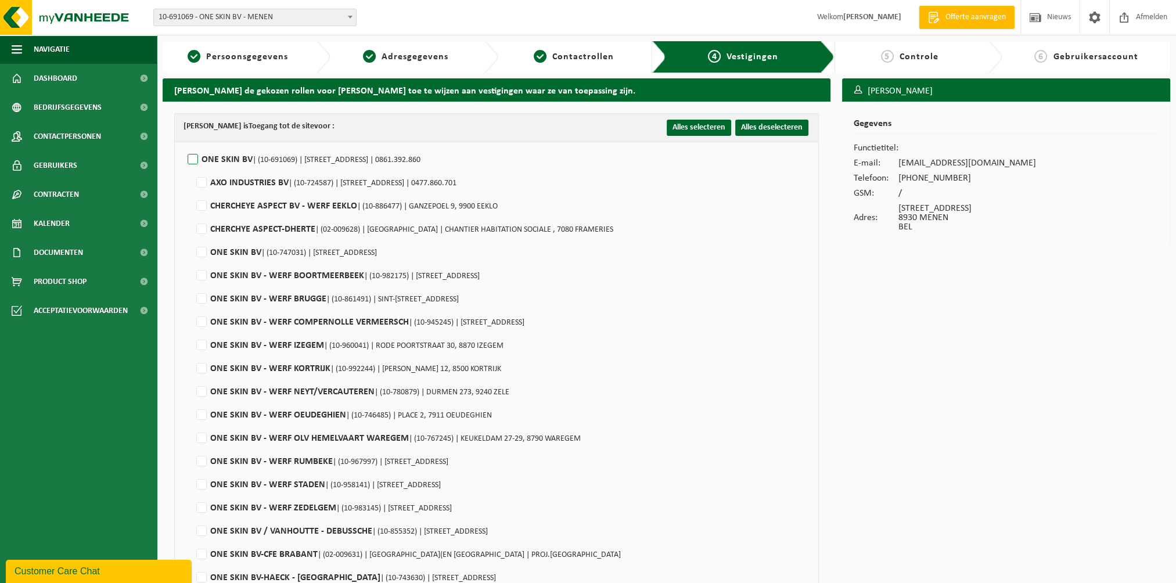
checkbox input "false"
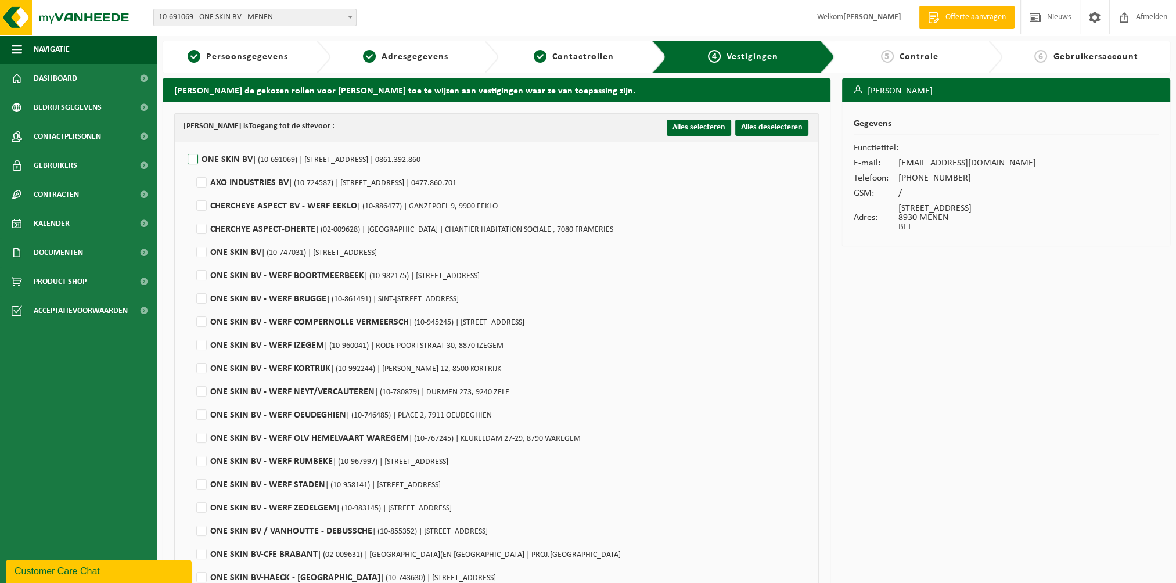
checkbox input "false"
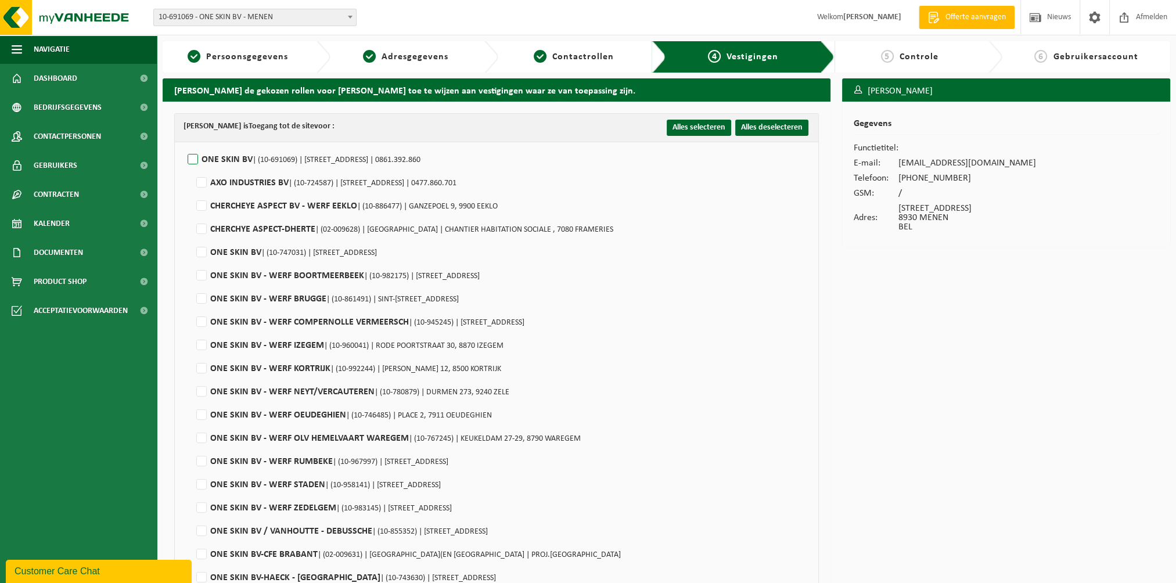
checkbox input "false"
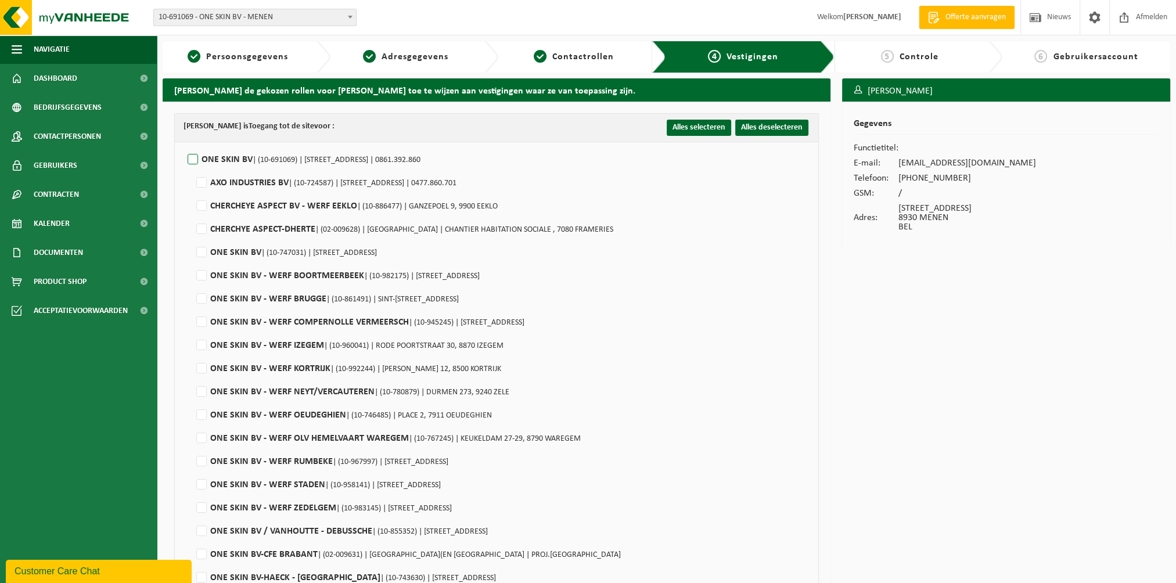
checkbox input "false"
click at [203, 184] on label"] "AXO INDUSTRIES BV | (10-724587) | LAGE WEG 37, 8930 MENEN | 0477.860.701" at bounding box center [325, 182] width 263 height 17
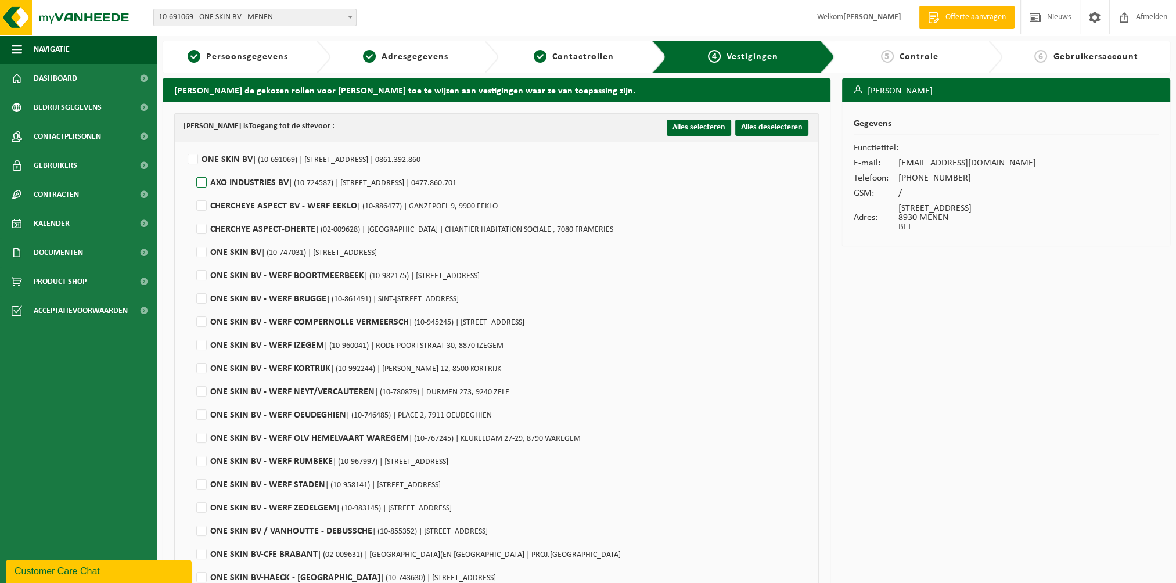
click at [192, 168] on input "AXO INDUSTRIES BV | (10-724587) | LAGE WEG 37, 8930 MENEN | 0477.860.701" at bounding box center [192, 168] width 1 height 1
checkbox input "true"
click at [193, 154] on label"] "ONE SKIN BV | (10-691069) | LAGEWEG 37, 8930 MENEN | 0861.392.860" at bounding box center [302, 159] width 235 height 17
click at [184, 145] on input "ONE SKIN BV | (10-691069) | LAGEWEG 37, 8930 MENEN | 0861.392.860" at bounding box center [183, 145] width 1 height 1
checkbox input "true"
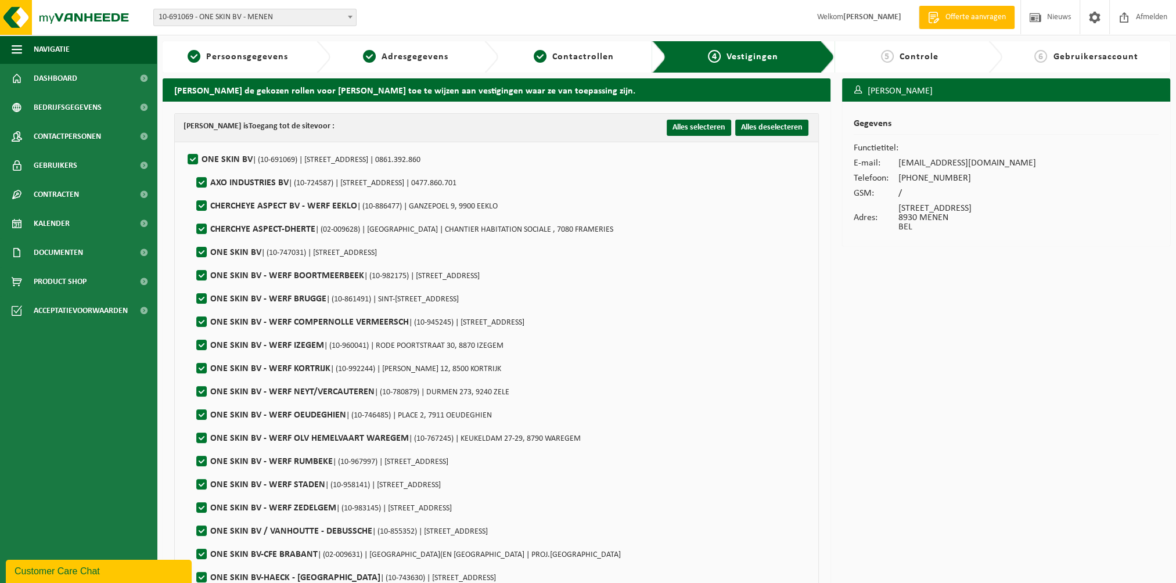
checkbox input "true"
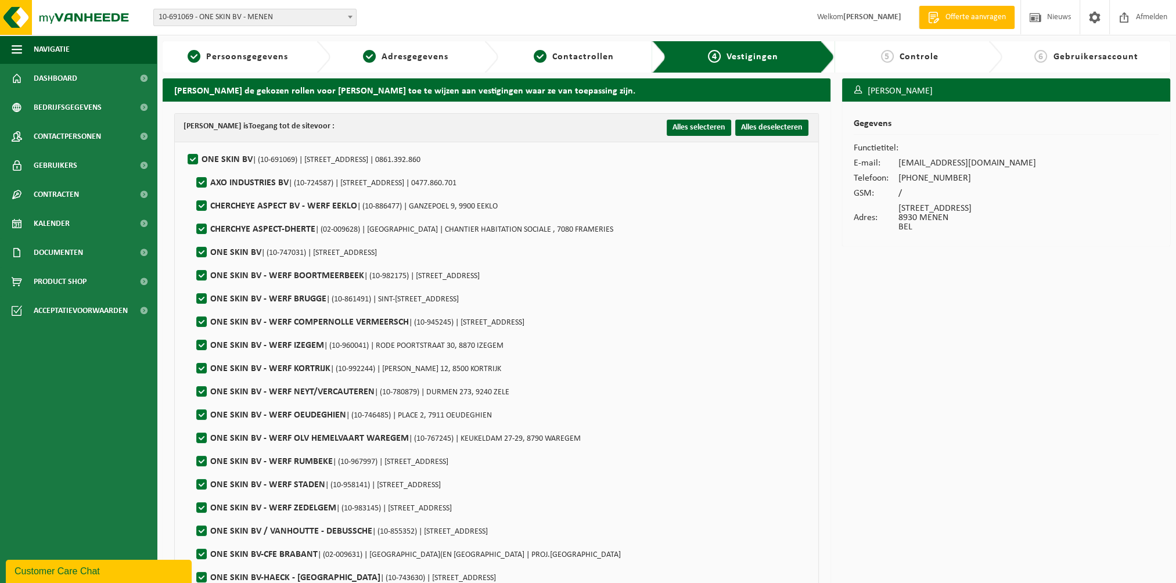
checkbox input "true"
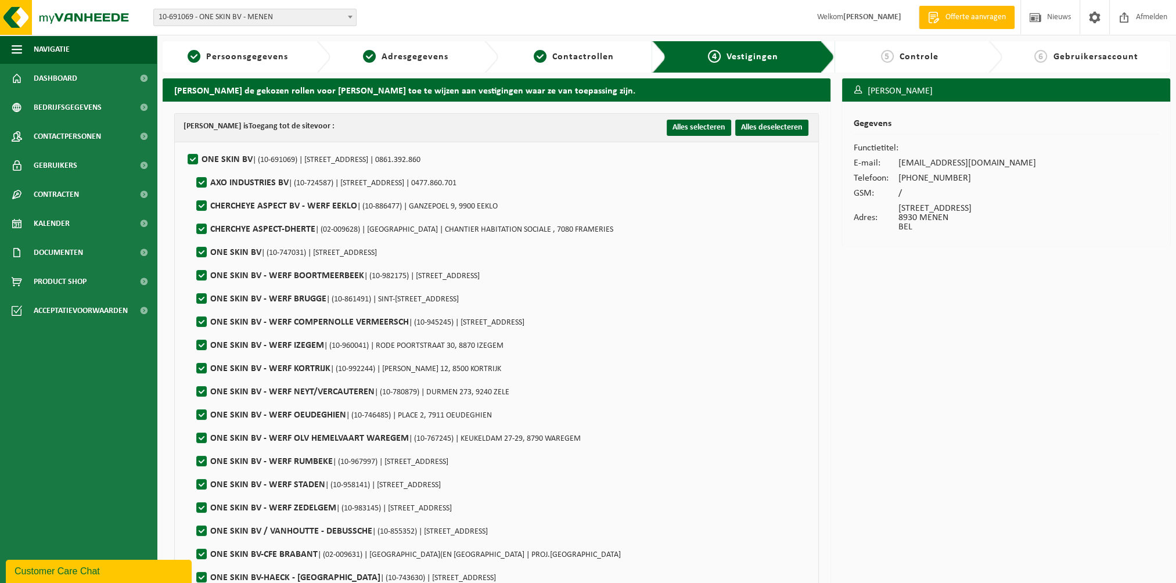
checkbox input "true"
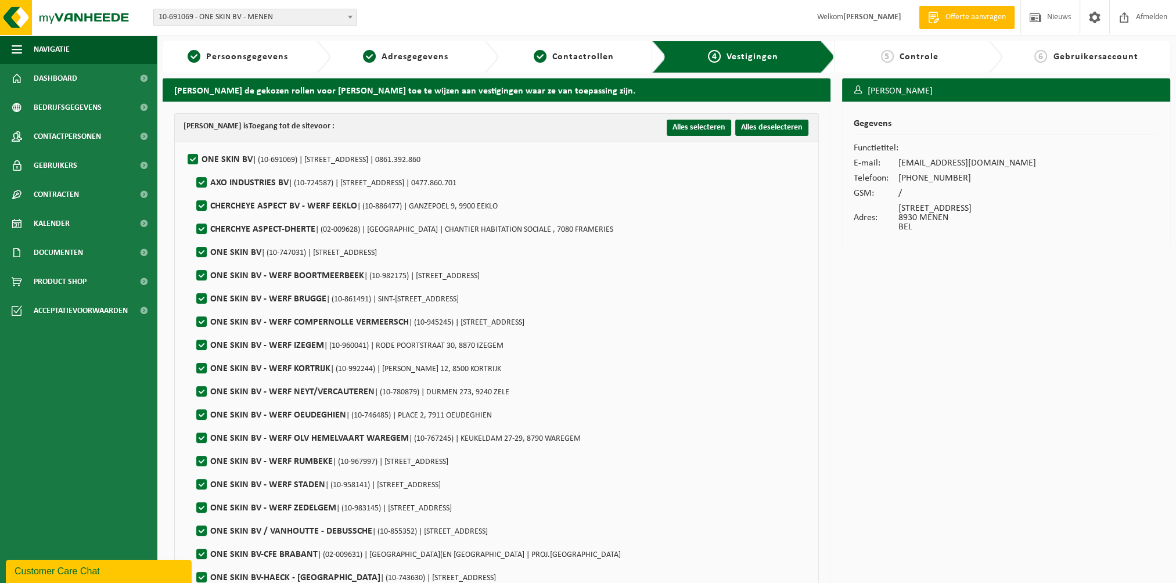
checkbox input "true"
click at [193, 154] on label"] "ONE SKIN BV | (10-691069) | LAGEWEG 37, 8930 MENEN | 0861.392.860" at bounding box center [302, 159] width 235 height 17
click at [184, 145] on input "ONE SKIN BV | (10-691069) | LAGEWEG 37, 8930 MENEN | 0861.392.860" at bounding box center [183, 145] width 1 height 1
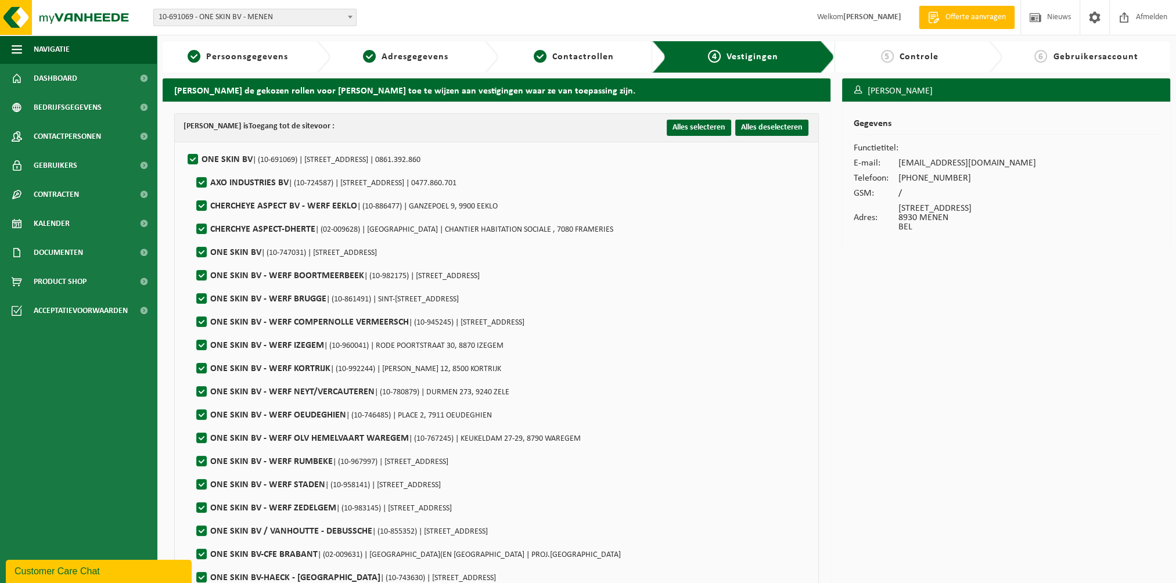
checkbox input "false"
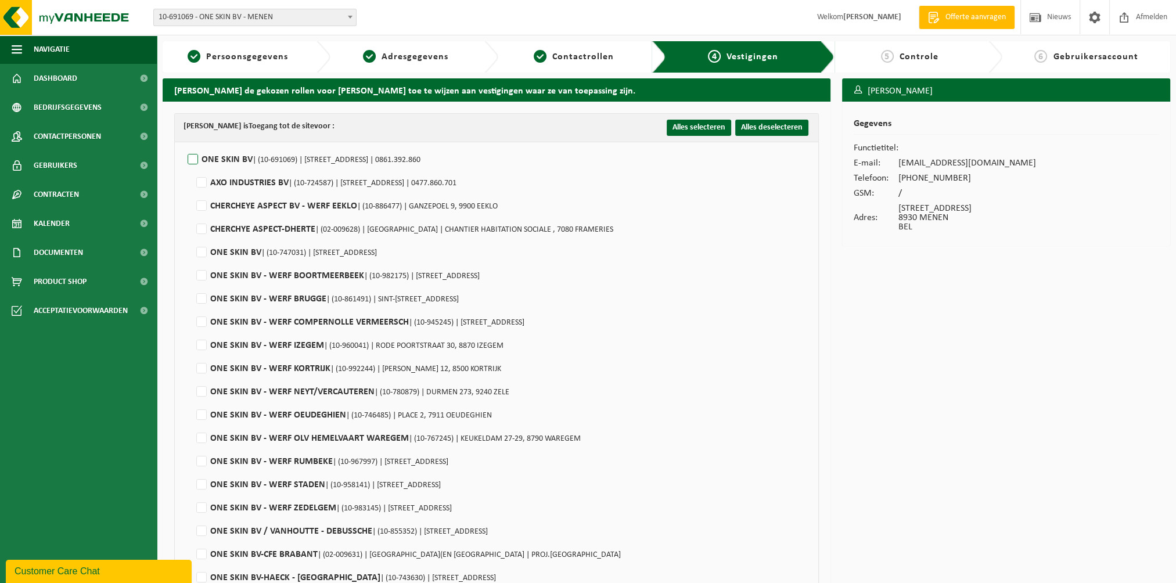
checkbox input "false"
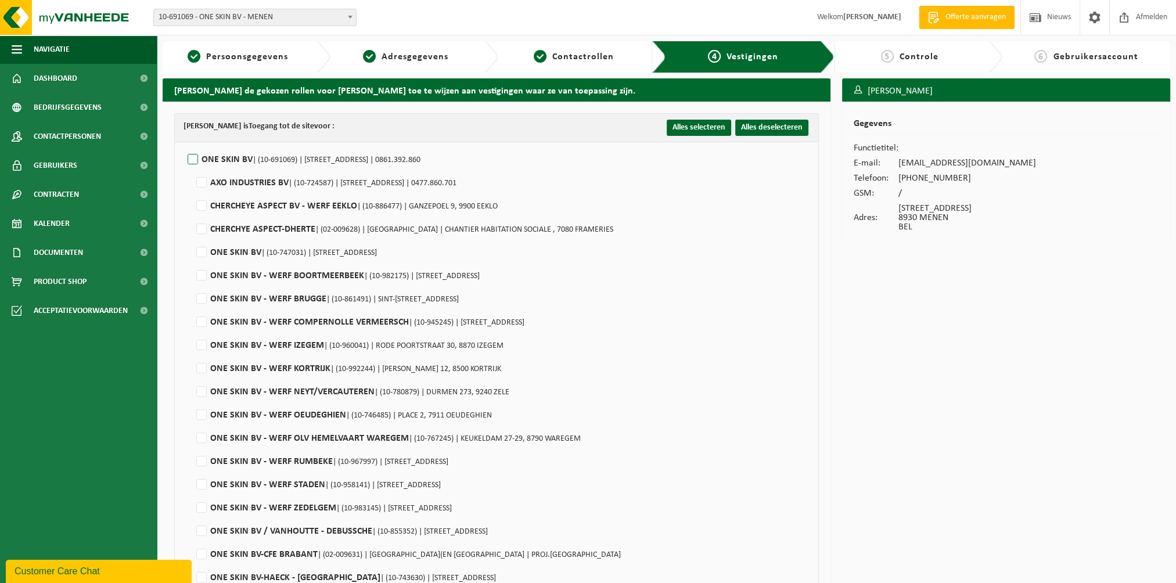
checkbox input "false"
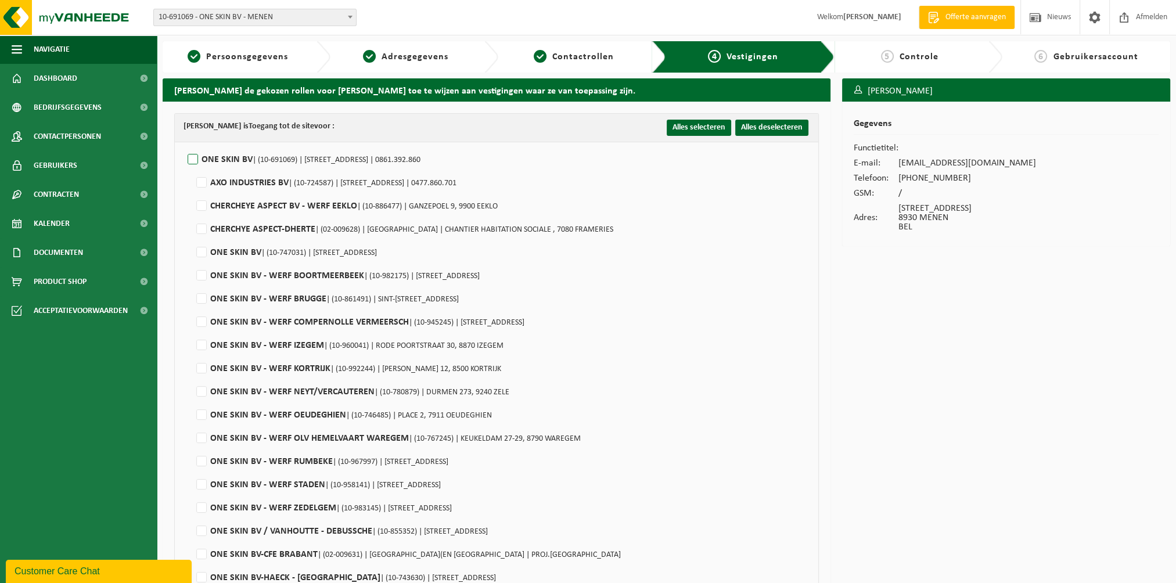
checkbox input "false"
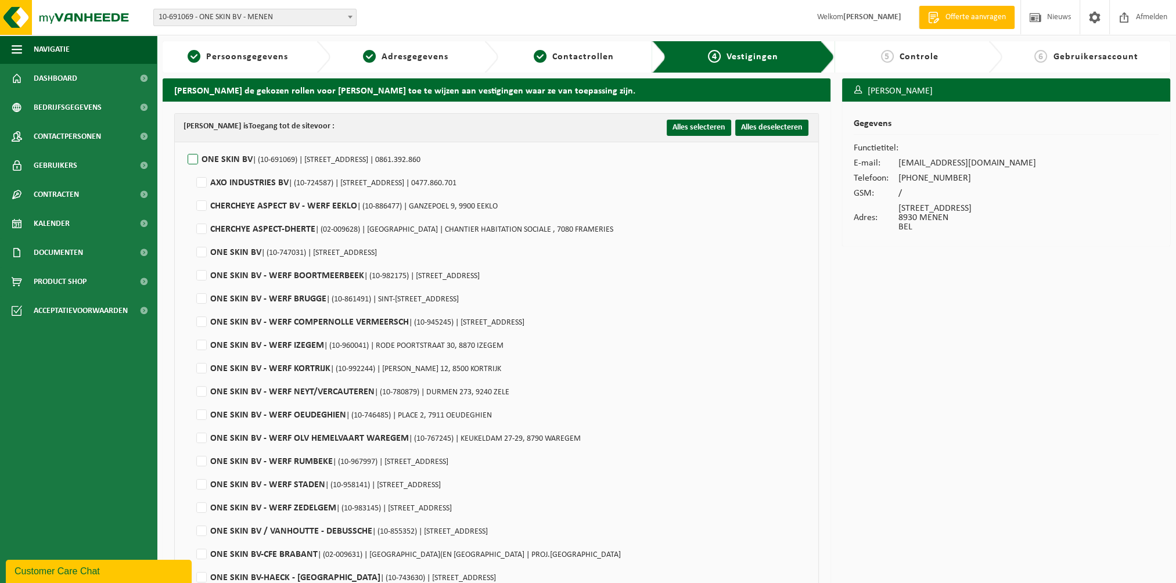
checkbox input "false"
click at [194, 181] on label"] "AXO INDUSTRIES BV | (10-724587) | LAGE WEG 37, 8930 MENEN | 0477.860.701" at bounding box center [325, 182] width 263 height 17
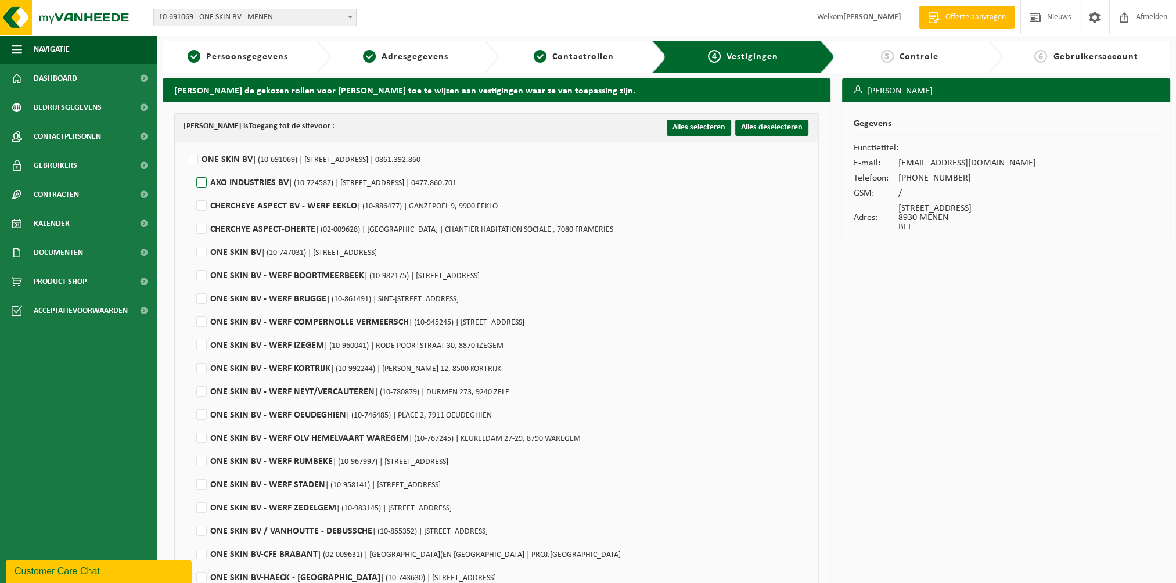
click at [192, 168] on input "AXO INDUSTRIES BV | (10-724587) | LAGE WEG 37, 8930 MENEN | 0477.860.701" at bounding box center [192, 168] width 1 height 1
checkbox input "true"
click at [191, 157] on label"] "ONE SKIN BV | (10-691069) | LAGEWEG 37, 8930 MENEN | 0861.392.860" at bounding box center [302, 159] width 235 height 17
click at [184, 145] on input "ONE SKIN BV | (10-691069) | LAGEWEG 37, 8930 MENEN | 0861.392.860" at bounding box center [183, 145] width 1 height 1
checkbox input "true"
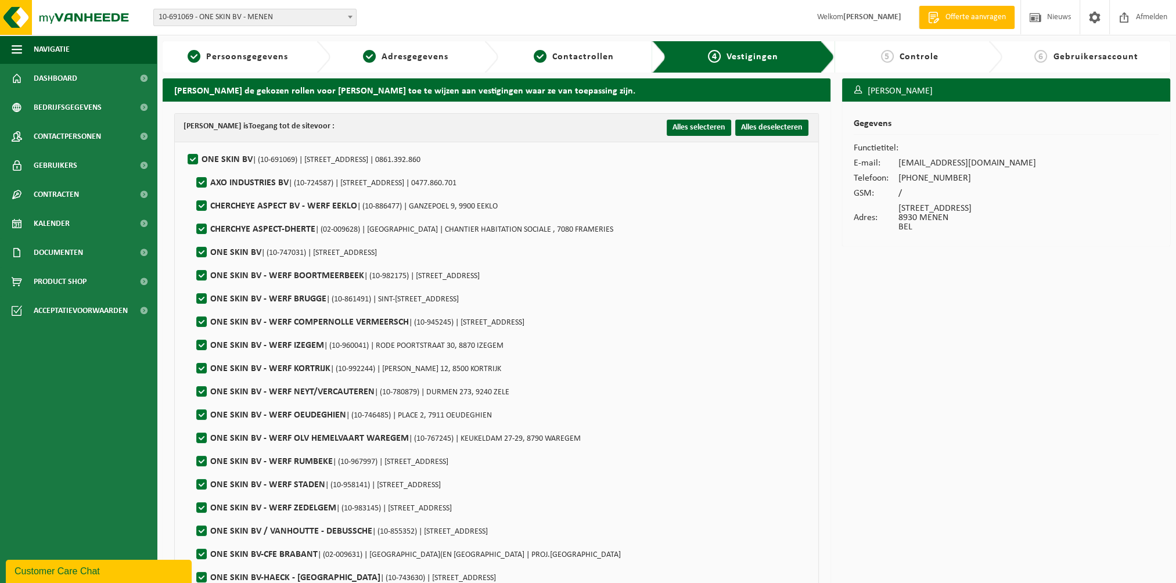
checkbox input "true"
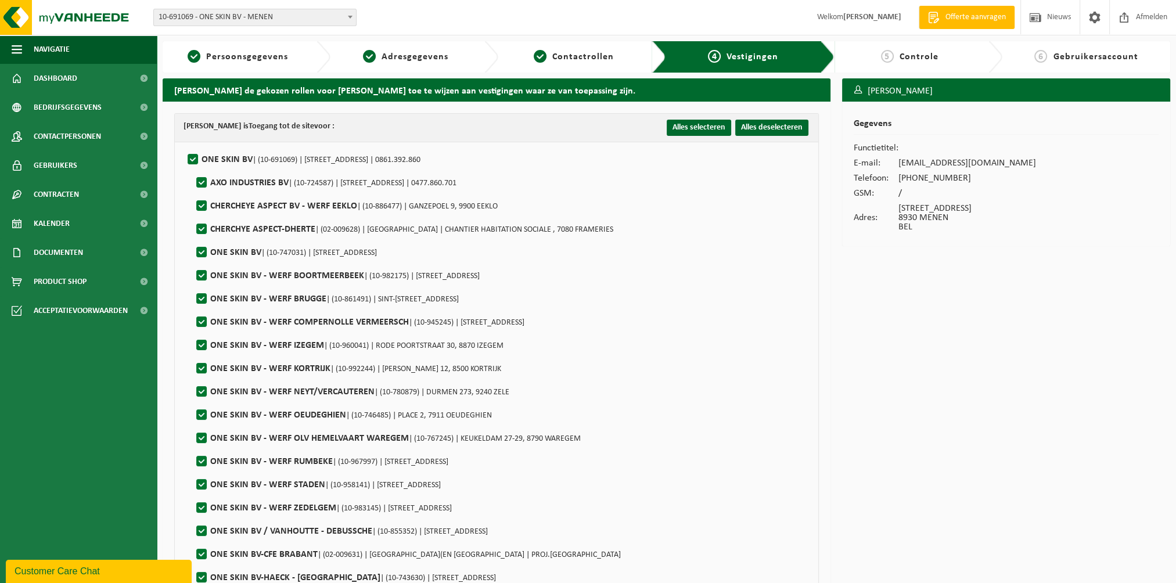
checkbox input "true"
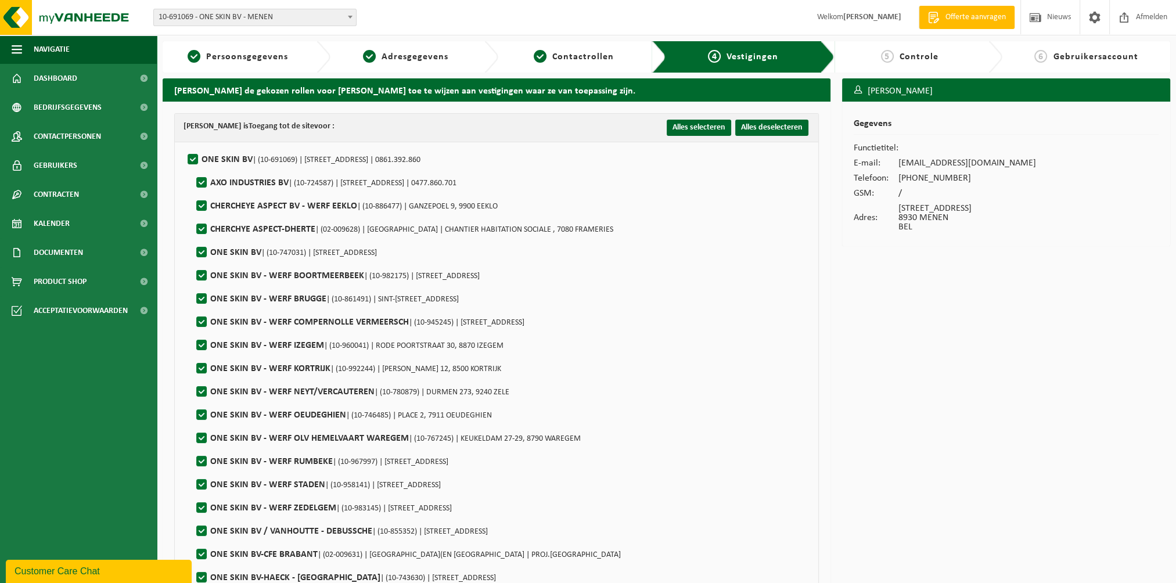
checkbox input "true"
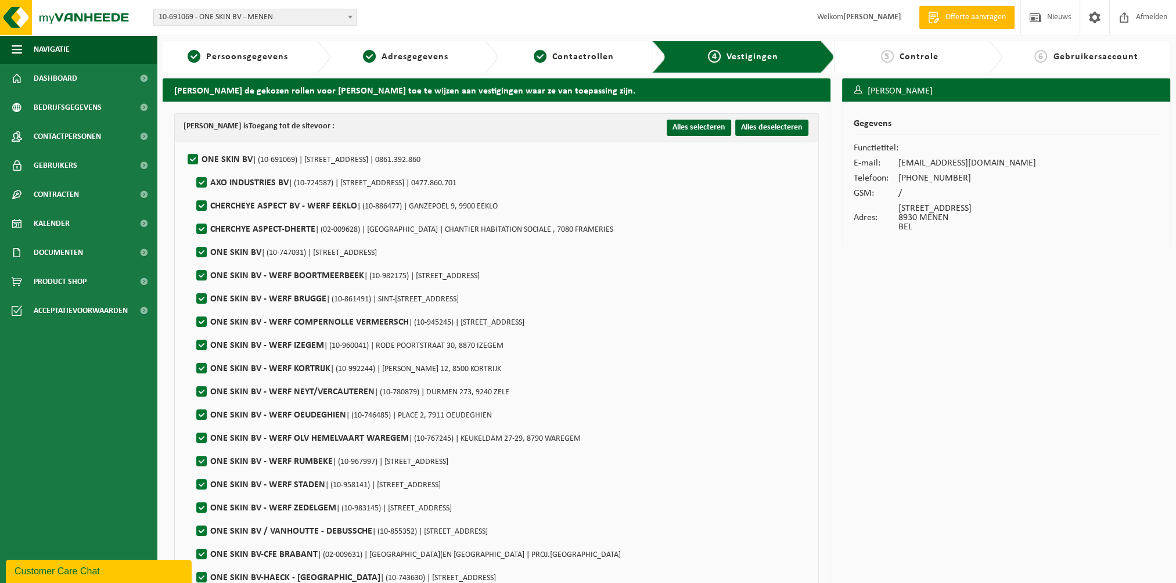
checkbox input "true"
drag, startPoint x: 204, startPoint y: 204, endPoint x: 203, endPoint y: 218, distance: 14.0
click at [204, 204] on label"] "CHERCHEYE ASPECT BV - WERF EEKLO | (10-886477) | GANZEPOEL 9, 9900 EEKLO" at bounding box center [346, 205] width 304 height 17
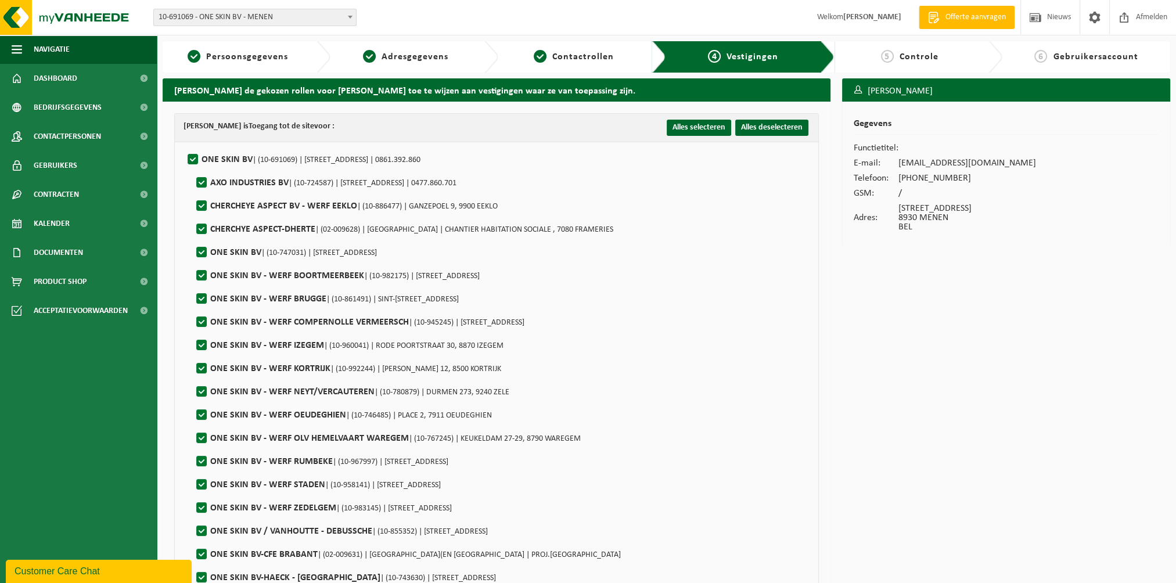
click at [192, 192] on input "CHERCHEYE ASPECT BV - WERF EEKLO | (10-886477) | GANZEPOEL 9, 9900 EEKLO" at bounding box center [192, 191] width 1 height 1
checkbox input "false"
click at [200, 230] on label"] "CHERCHYE ASPECT-DHERTE | (02-009628) | RUE DES ACACIAS | CHANTIER HABITATION SO…" at bounding box center [403, 229] width 419 height 17
click at [192, 215] on input "CHERCHYE ASPECT-DHERTE | (02-009628) | RUE DES ACACIAS | CHANTIER HABITATION SO…" at bounding box center [192, 214] width 1 height 1
checkbox input "false"
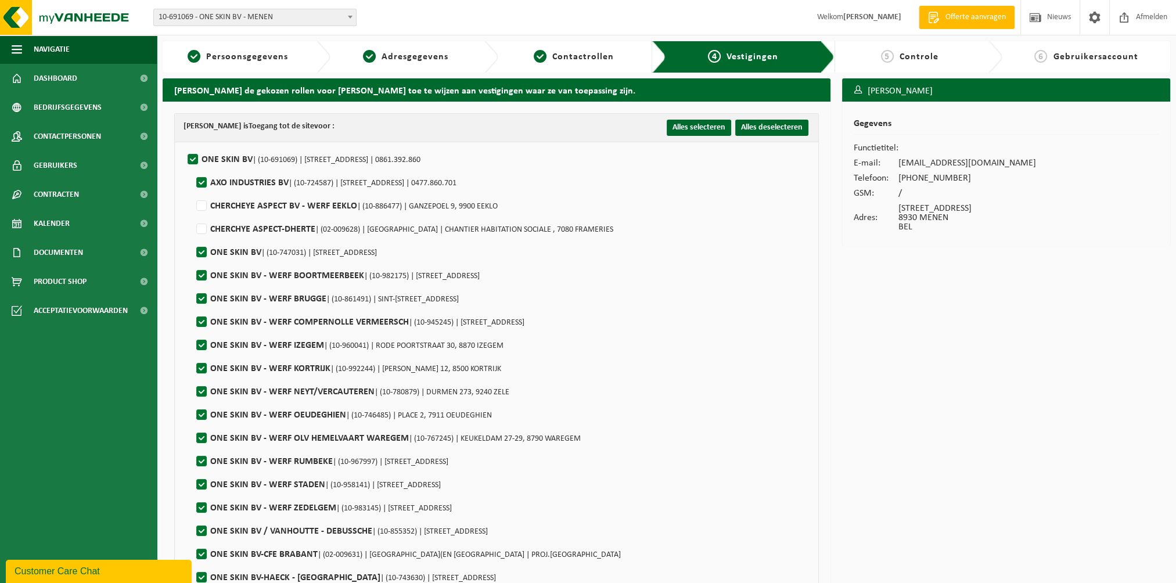
click at [198, 255] on label"] "ONE SKIN BV | (10-747031) | TIMMERMANSTRAAT 58, 8400 OOSTENDE" at bounding box center [285, 252] width 183 height 17
click at [192, 238] on input "ONE SKIN BV | (10-747031) | TIMMERMANSTRAAT 58, 8400 OOSTENDE" at bounding box center [192, 238] width 1 height 1
checkbox input "false"
click at [199, 274] on label"] "ONE SKIN BV - WERF BOORTMEERBEEK | (10-982175) | JASMIJNLAAN 12, 3191 HEVER" at bounding box center [337, 275] width 286 height 17
click at [192, 261] on input "ONE SKIN BV - WERF BOORTMEERBEEK | (10-982175) | JASMIJNLAAN 12, 3191 HEVER" at bounding box center [192, 261] width 1 height 1
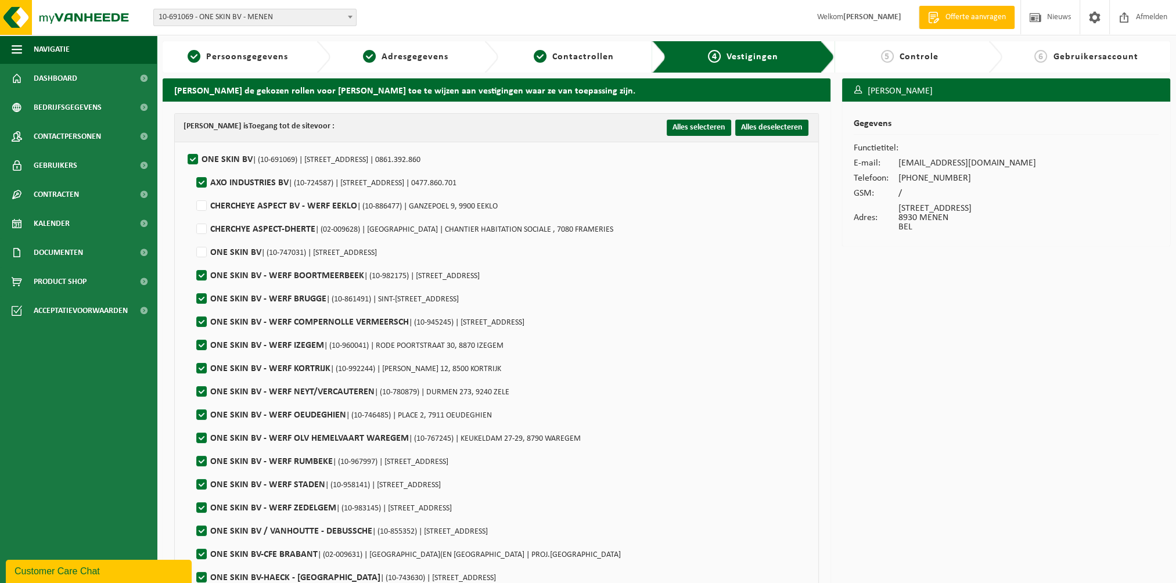
checkbox input "false"
click at [197, 295] on label"] "ONE SKIN BV - WERF BRUGGE | (10-861491) | SINT-MAARTENSPLEIN 5-6, 8000 BRUGGE" at bounding box center [326, 298] width 265 height 17
click at [192, 285] on input "ONE SKIN BV - WERF BRUGGE | (10-861491) | SINT-MAARTENSPLEIN 5-6, 8000 BRUGGE" at bounding box center [192, 284] width 1 height 1
checkbox input "false"
click at [198, 317] on label"] "ONE SKIN BV - WERF COMPERNOLLE VERMEERSCH | (10-945245) | MANDELSTRAAT 62, 8870…" at bounding box center [359, 322] width 331 height 17
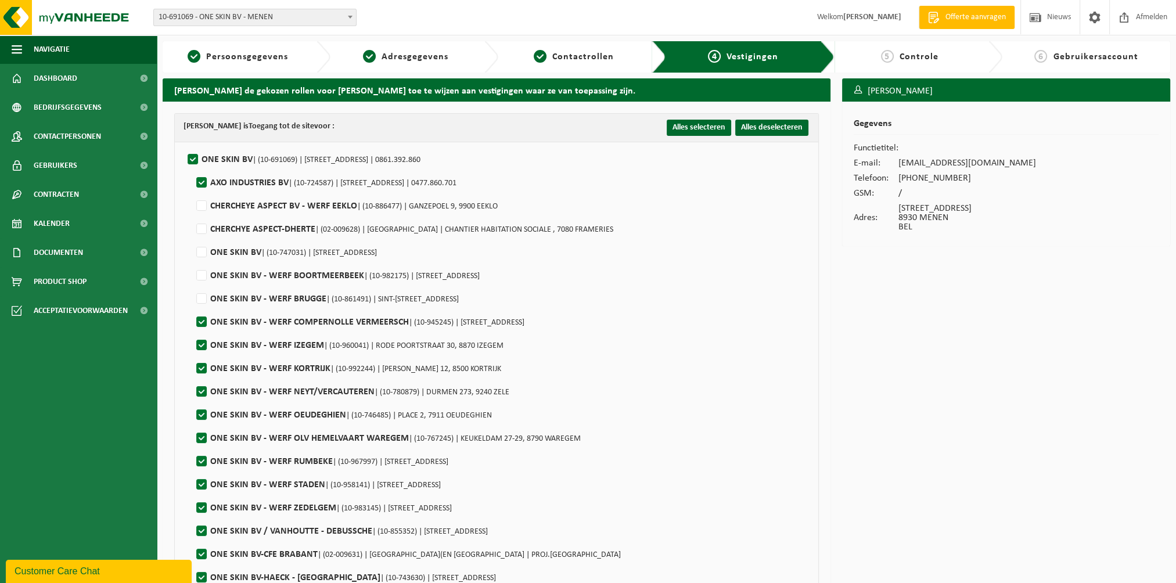
click at [192, 308] on input "ONE SKIN BV - WERF COMPERNOLLE VERMEERSCH | (10-945245) | MANDELSTRAAT 62, 8870…" at bounding box center [192, 307] width 1 height 1
checkbox input "false"
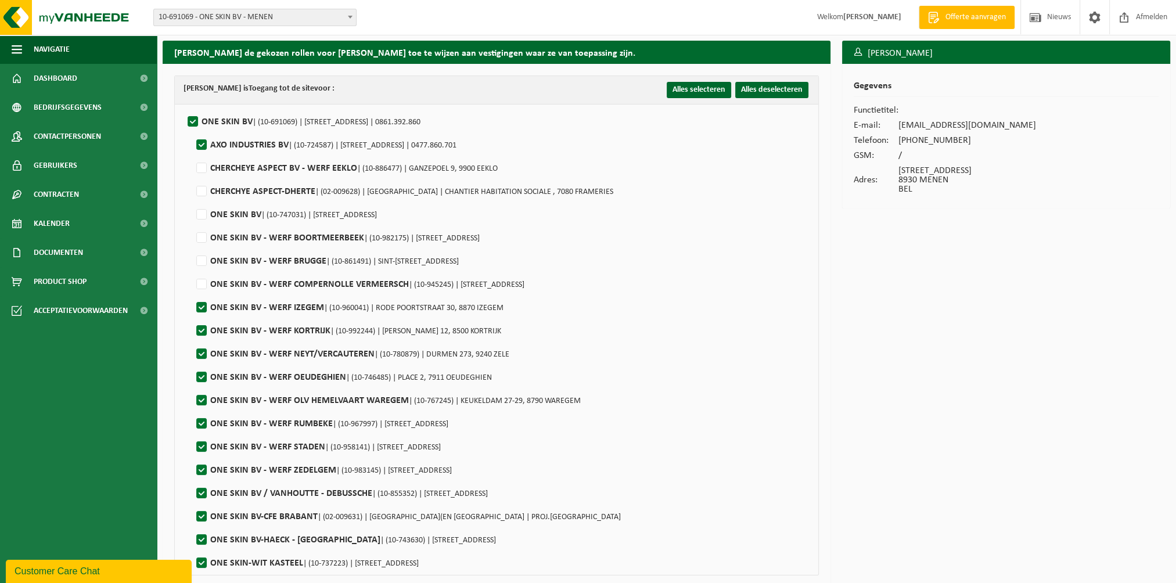
scroll to position [58, 0]
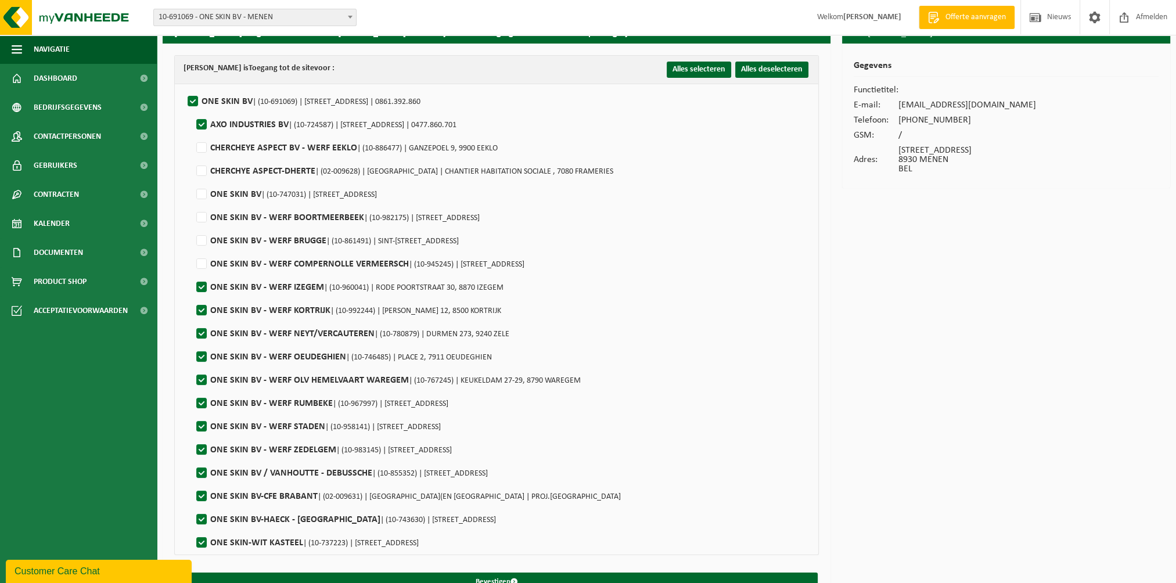
click at [200, 289] on label"] "ONE SKIN BV - WERF IZEGEM | (10-960041) | RODE POORTSTRAAT 30, 8870 IZEGEM" at bounding box center [349, 287] width 310 height 17
click at [192, 273] on input "ONE SKIN BV - WERF IZEGEM | (10-960041) | RODE POORTSTRAAT 30, 8870 IZEGEM" at bounding box center [192, 272] width 1 height 1
checkbox input "false"
click at [200, 313] on label"] "ONE SKIN BV - WERF KORTRIJK | (10-992244) | MODEST HUYSLAAN 12, 8500 KORTRIJK" at bounding box center [347, 310] width 307 height 17
click at [192, 296] on input "ONE SKIN BV - WERF KORTRIJK | (10-992244) | MODEST HUYSLAAN 12, 8500 KORTRIJK" at bounding box center [192, 296] width 1 height 1
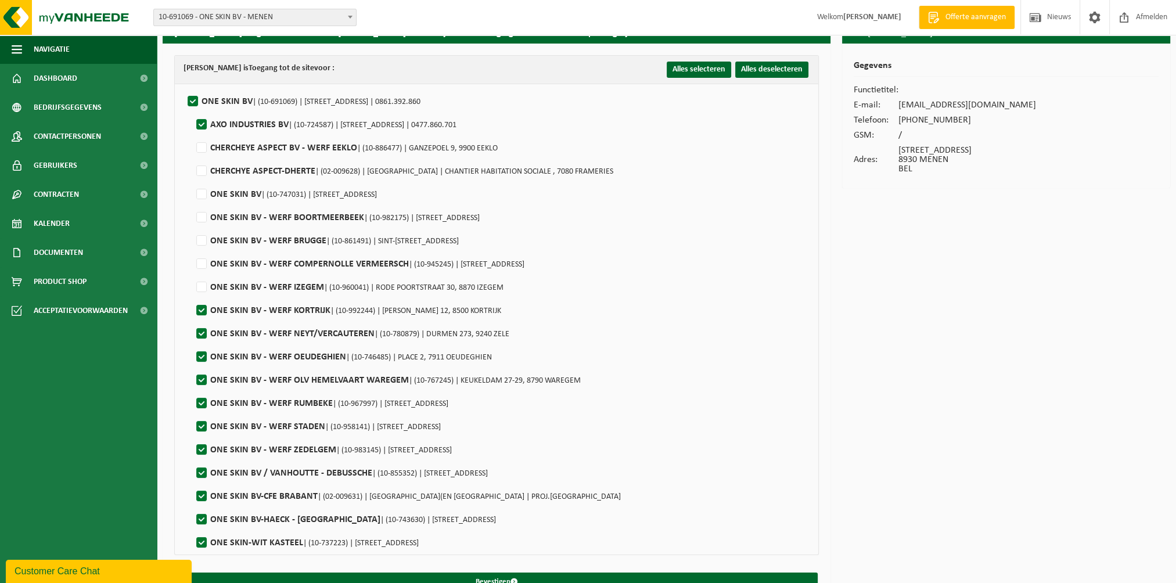
checkbox input "false"
click at [200, 335] on label"] "ONE SKIN BV - WERF NEYT/VERCAUTEREN | (10-780879) | DURMEN 273, 9240 ZELE" at bounding box center [351, 333] width 315 height 17
click at [192, 319] on input "ONE SKIN BV - WERF NEYT/VERCAUTEREN | (10-780879) | DURMEN 273, 9240 ZELE" at bounding box center [192, 319] width 1 height 1
checkbox input "false"
click at [199, 360] on label"] "ONE SKIN BV - WERF OEUDEGHIEN | (10-746485) | PLACE 2, 7911 OEUDEGHIEN" at bounding box center [343, 357] width 298 height 17
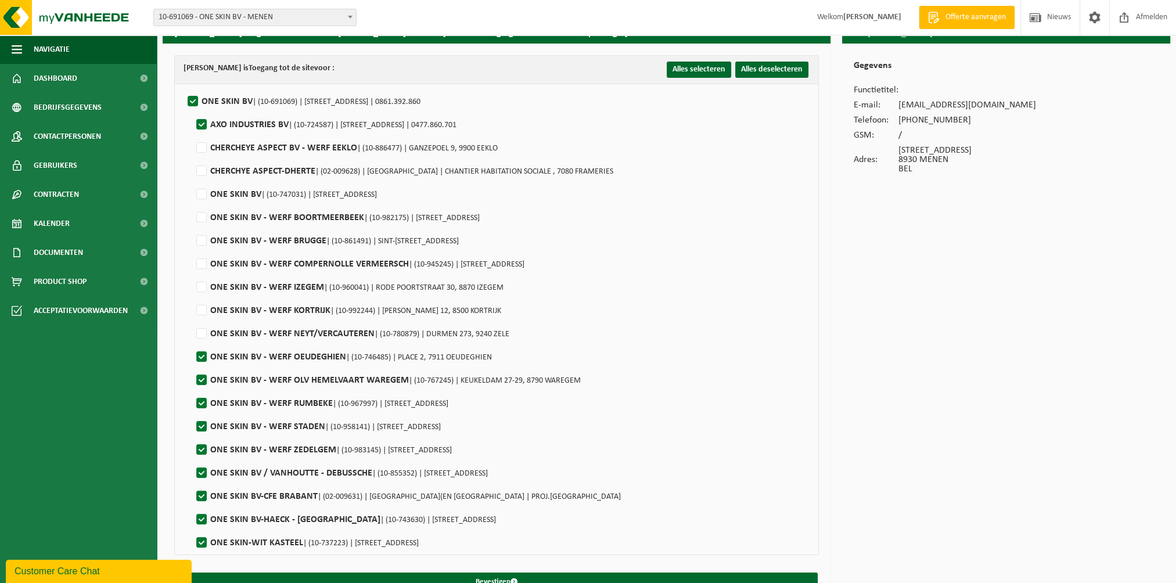
click at [192, 343] on input "ONE SKIN BV - WERF OEUDEGHIEN | (10-746485) | PLACE 2, 7911 OEUDEGHIEN" at bounding box center [192, 342] width 1 height 1
checkbox input "false"
click at [202, 377] on label"] "ONE SKIN BV - WERF OLV HEMELVAART WAREGEM | (10-767245) | KEUKELDAM 27-29, 8790…" at bounding box center [387, 380] width 387 height 17
click at [192, 366] on input "ONE SKIN BV - WERF OLV HEMELVAART WAREGEM | (10-767245) | KEUKELDAM 27-29, 8790…" at bounding box center [192, 365] width 1 height 1
checkbox input "false"
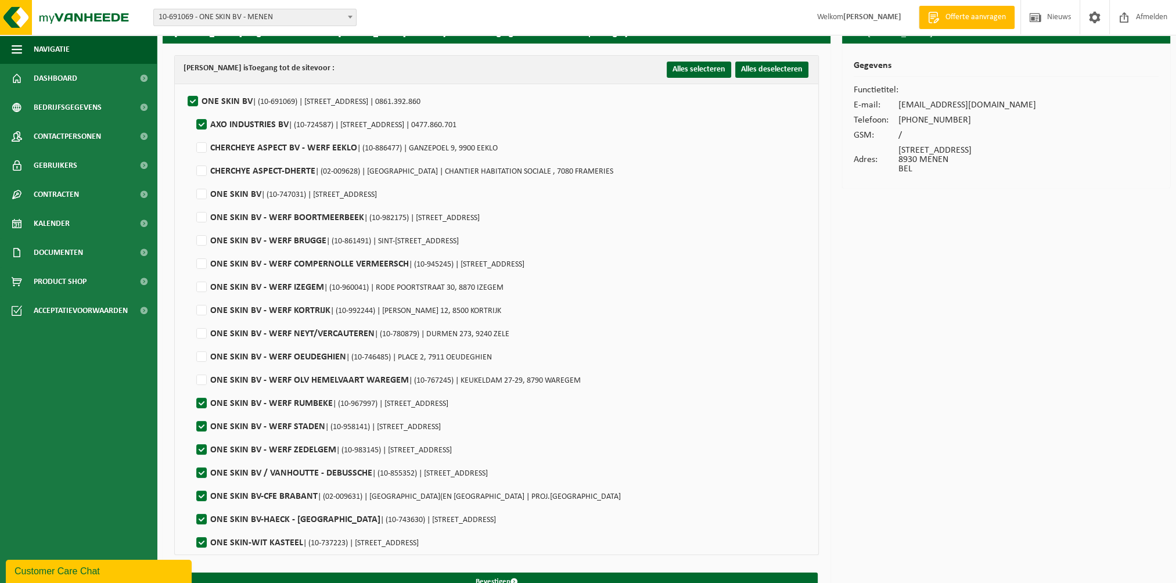
click at [202, 403] on label"] "ONE SKIN BV - WERF RUMBEKE | (10-967997) | VIJFWEGENSTRAAT 305, 8800 RUMBEKE" at bounding box center [321, 403] width 254 height 17
click at [192, 389] on input "ONE SKIN BV - WERF RUMBEKE | (10-967997) | VIJFWEGENSTRAAT 305, 8800 RUMBEKE" at bounding box center [192, 389] width 1 height 1
checkbox input "false"
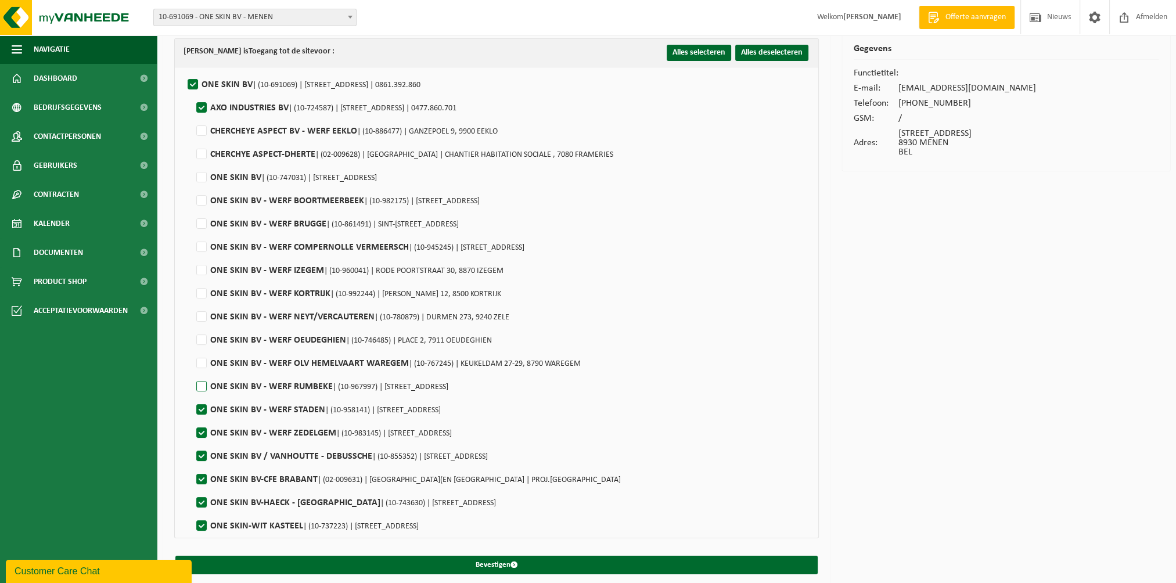
scroll to position [82, 0]
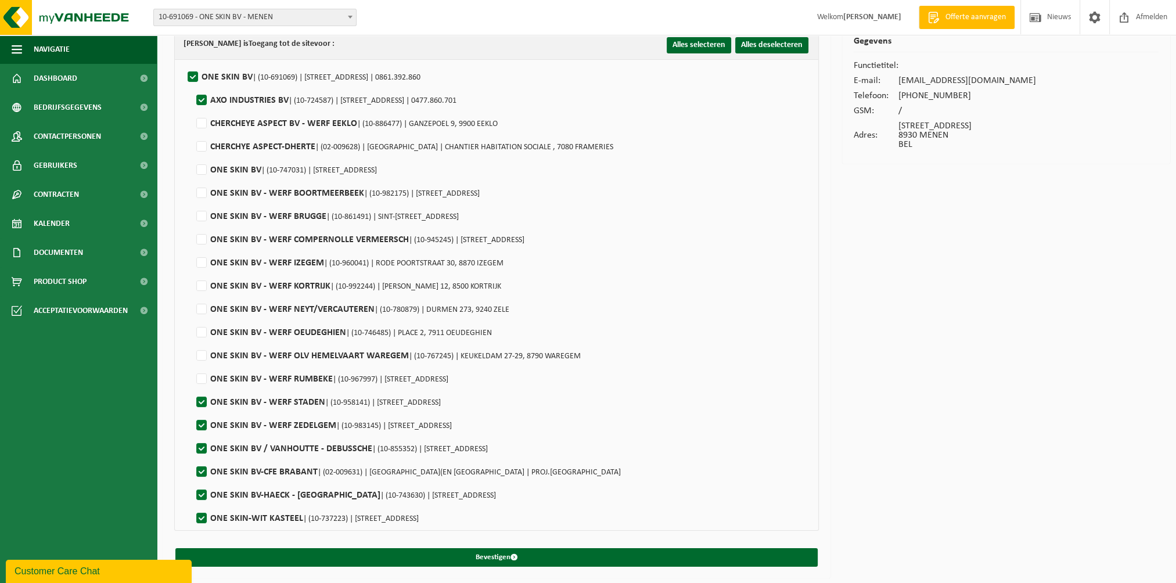
click at [197, 404] on label"] "ONE SKIN BV - WERF STADEN | (10-958141) | MOERASSTRAAT 10, 8840 STADEN" at bounding box center [317, 402] width 247 height 17
click at [192, 388] on input "ONE SKIN BV - WERF STADEN | (10-958141) | MOERASSTRAAT 10, 8840 STADEN" at bounding box center [192, 387] width 1 height 1
checkbox input "false"
click at [201, 422] on label"] "ONE SKIN BV - WERF ZEDELGEM | (10-983145) | LOPPEMSTRAAT 58, 8210 ZEDELGEM" at bounding box center [323, 425] width 258 height 17
click at [192, 411] on input "ONE SKIN BV - WERF ZEDELGEM | (10-983145) | LOPPEMSTRAAT 58, 8210 ZEDELGEM" at bounding box center [192, 411] width 1 height 1
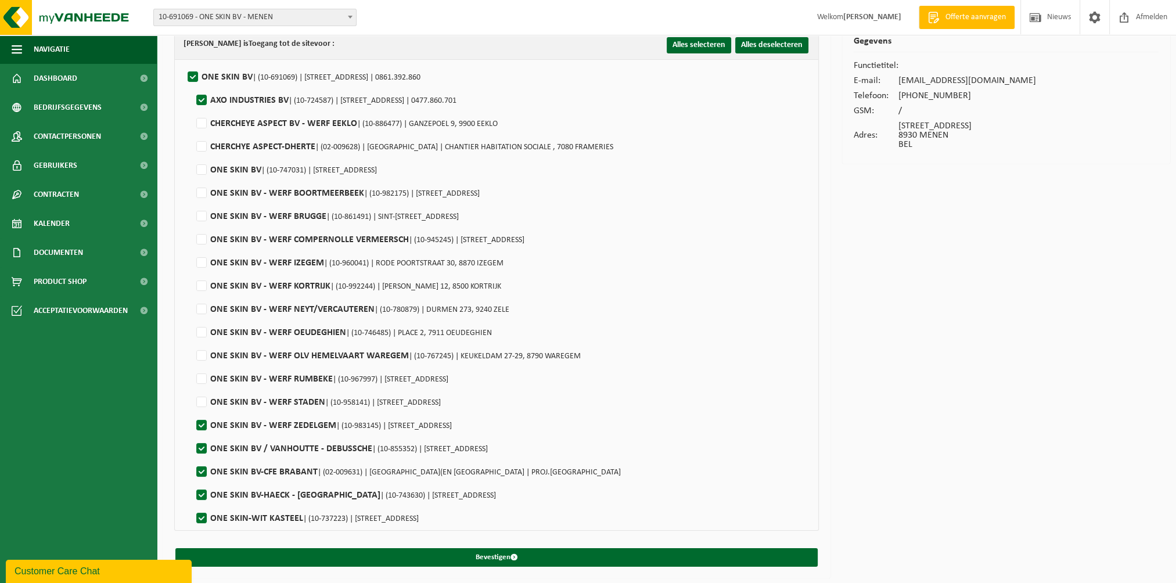
checkbox input "false"
click at [197, 446] on label"] "ONE SKIN BV / VANHOUTTE - DEBUSSCHE | (10-855352) | GENTSTRAAT 167, 8760 MEULEB…" at bounding box center [341, 448] width 294 height 17
click at [192, 434] on input "ONE SKIN BV / VANHOUTTE - DEBUSSCHE | (10-855352) | GENTSTRAAT 167, 8760 MEULEB…" at bounding box center [192, 434] width 1 height 1
checkbox input "false"
click at [201, 469] on label"] "ONE SKIN BV-CFE BRABANT | (02-009631) | RUE VAN MAERLANT(EN BAS DE LA | PROJ.BR…" at bounding box center [407, 472] width 427 height 17
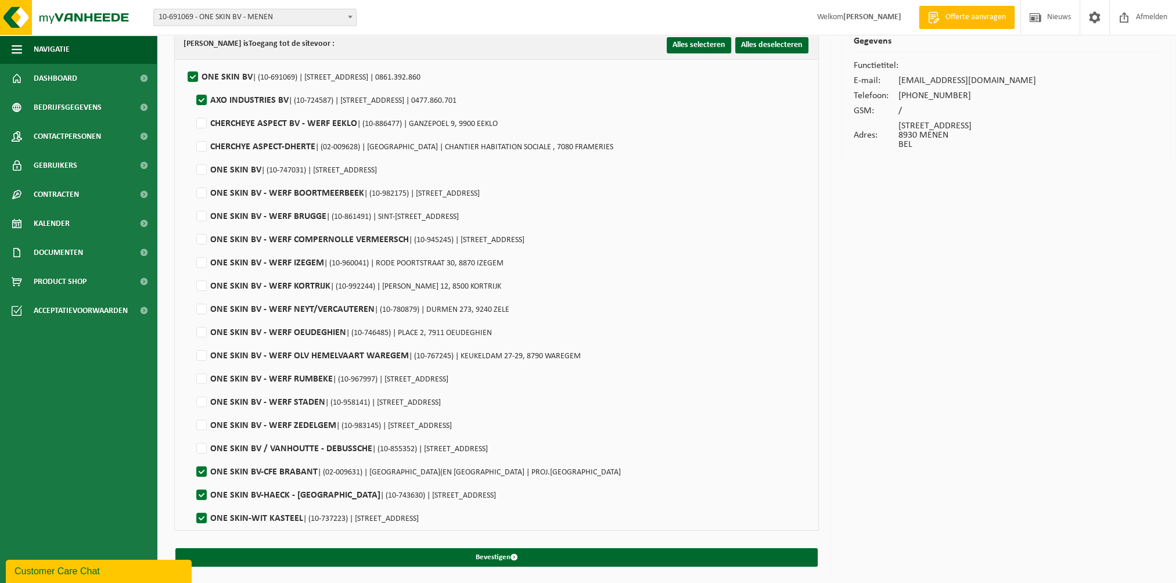
click at [192, 458] on input "ONE SKIN BV-CFE BRABANT | (02-009631) | RUE VAN MAERLANT(EN BAS DE LA | PROJ.BR…" at bounding box center [192, 457] width 1 height 1
checkbox input "false"
click at [201, 493] on label"] "ONE SKIN BV-HAECK - GENT | (10-743630) | GROENBRUGSTRAAT 12, 9000 GENT" at bounding box center [345, 495] width 302 height 17
click at [192, 481] on input "ONE SKIN BV-HAECK - GENT | (10-743630) | GROENBRUGSTRAAT 12, 9000 GENT" at bounding box center [192, 480] width 1 height 1
checkbox input "false"
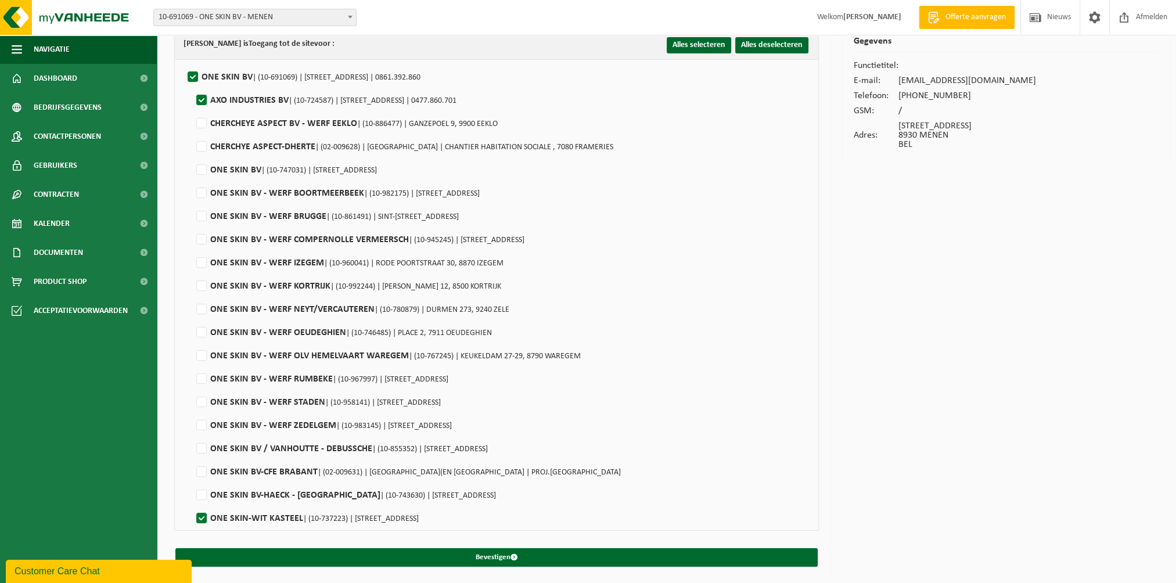
click at [197, 516] on label"] "ONE SKIN-WIT KASTEEL | (10-737223) | DIESTSESTEENWEG 31, 3210 LINDEN" at bounding box center [306, 518] width 225 height 17
click at [192, 504] on input "ONE SKIN-WIT KASTEEL | (10-737223) | DIESTSESTEENWEG 31, 3210 LINDEN" at bounding box center [192, 504] width 1 height 1
checkbox input "false"
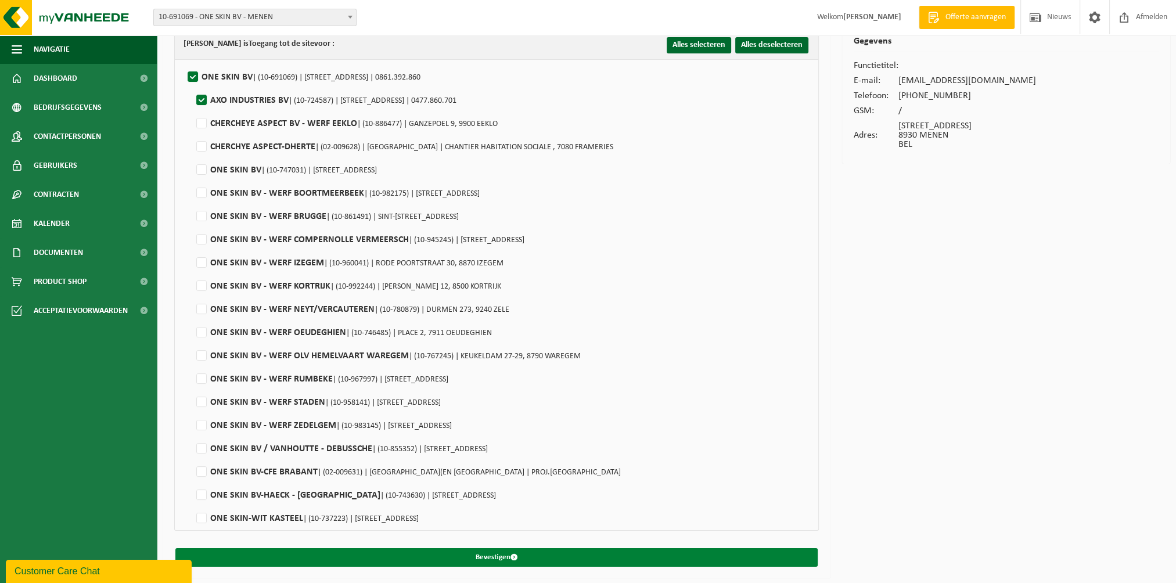
click at [516, 554] on span "submit" at bounding box center [514, 558] width 8 height 8
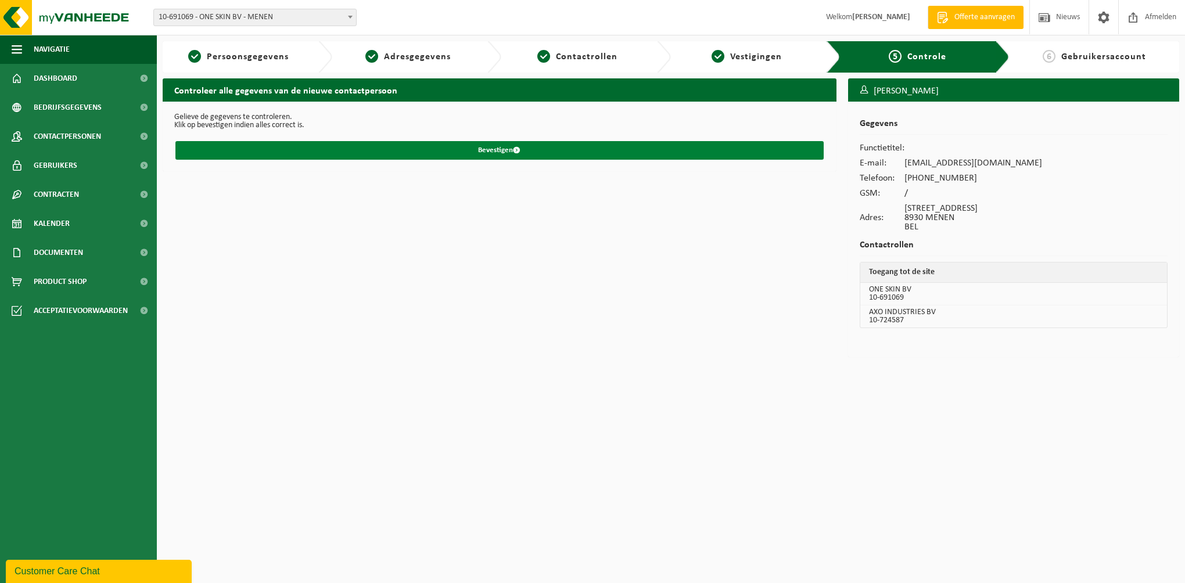
click at [508, 148] on button "Bevestigen" at bounding box center [499, 150] width 648 height 19
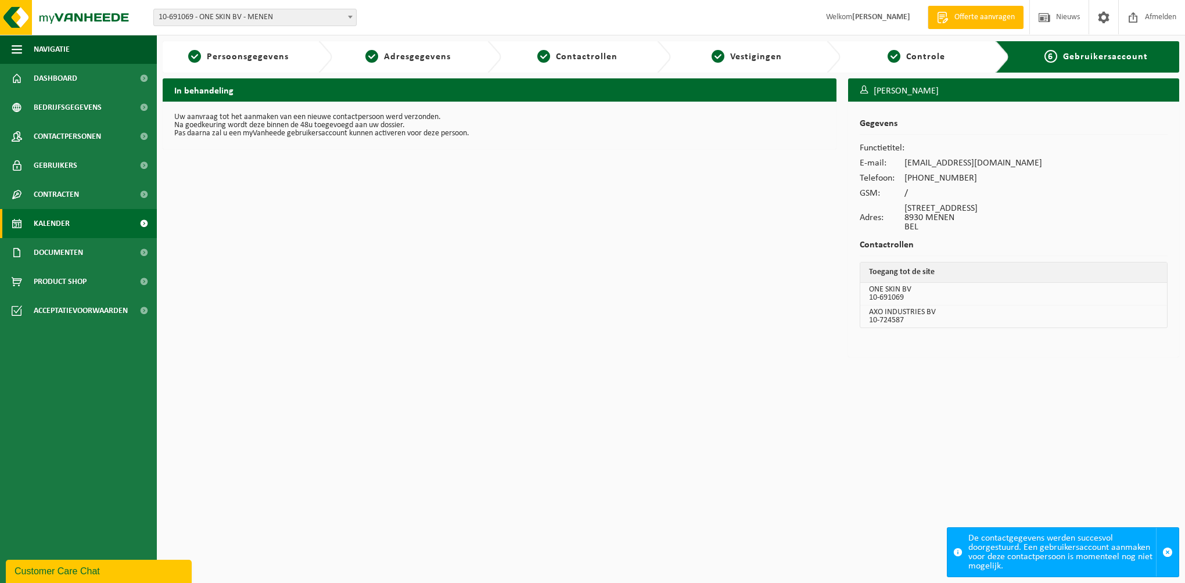
click at [52, 223] on span "Kalender" at bounding box center [52, 223] width 36 height 29
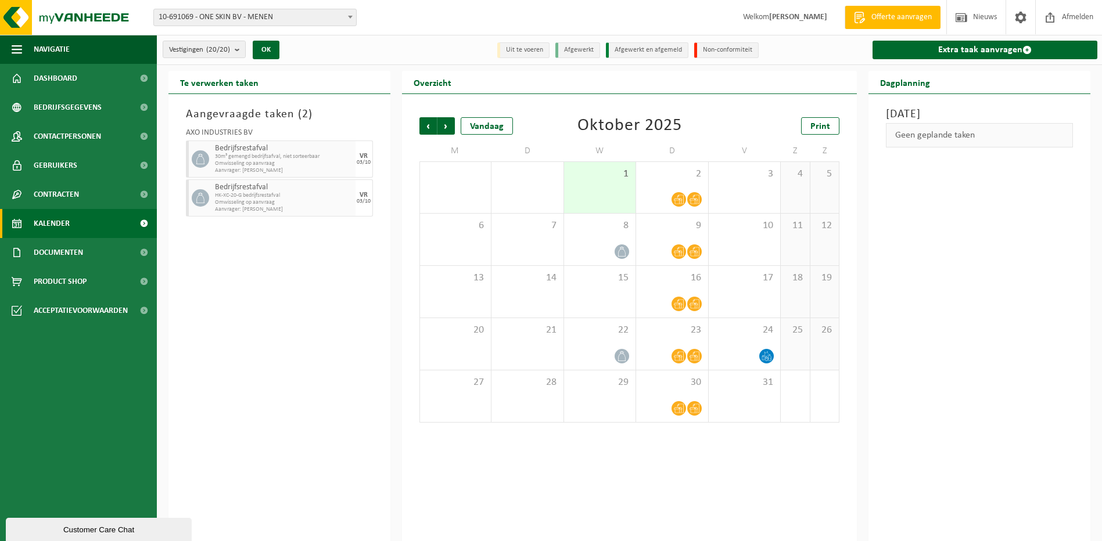
click at [337, 15] on span "10-691069 - ONE SKIN BV - MENEN" at bounding box center [255, 17] width 202 height 16
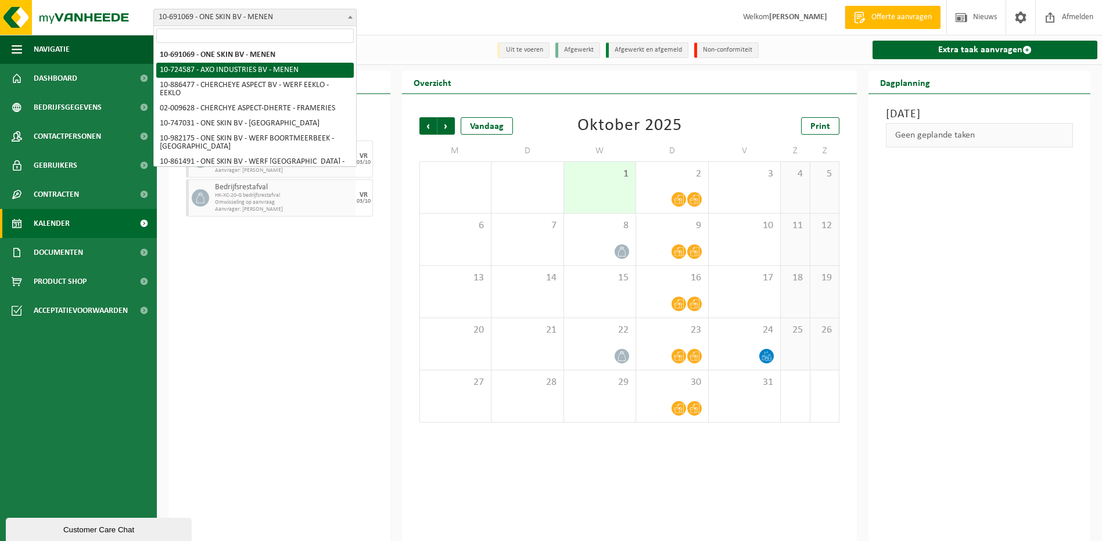
select select "19172"
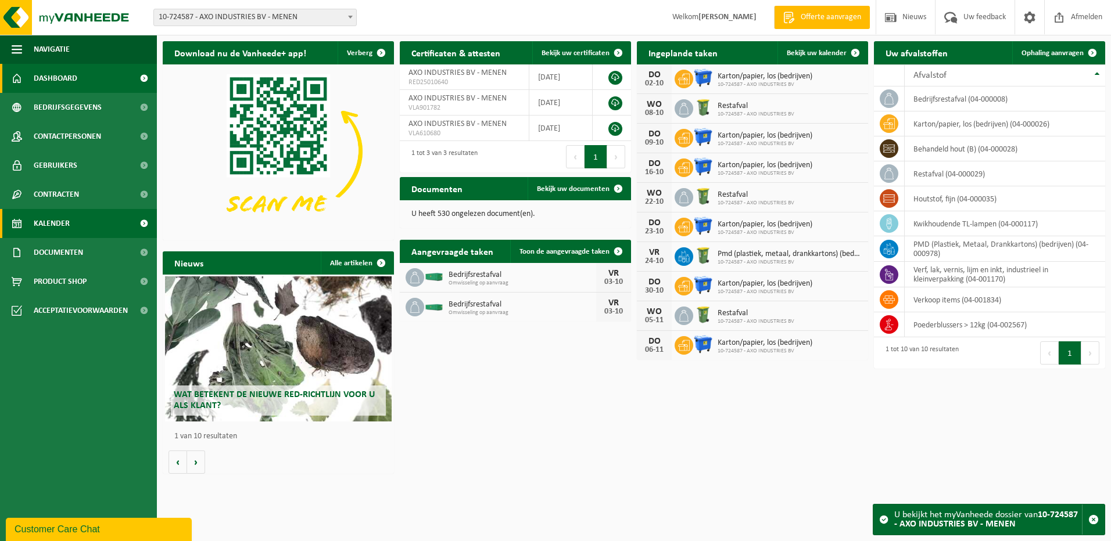
click at [63, 219] on span "Kalender" at bounding box center [52, 223] width 36 height 29
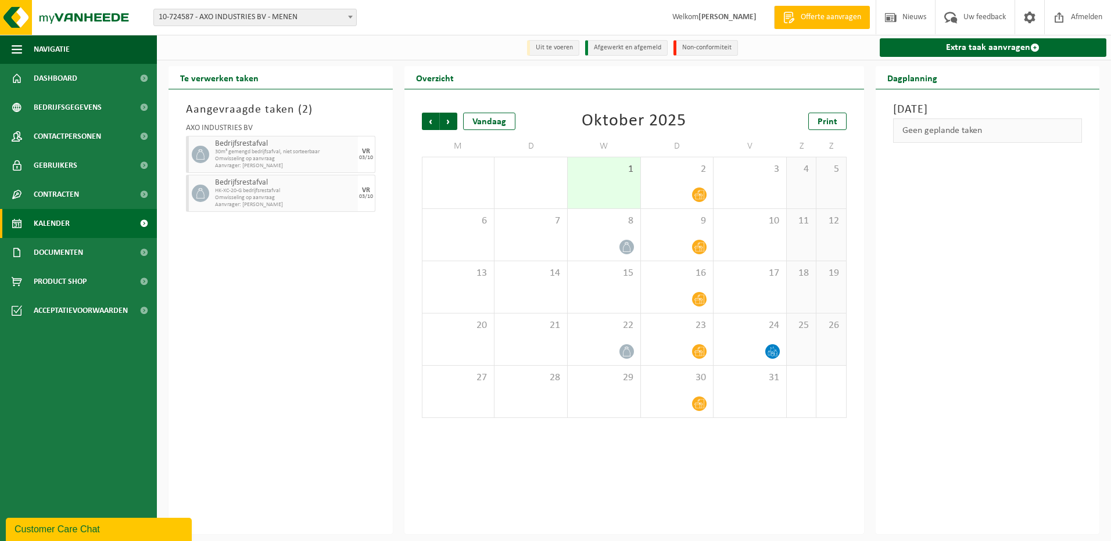
click at [1001, 123] on div "Geen geplande taken" at bounding box center [987, 130] width 189 height 24
click at [353, 19] on span at bounding box center [350, 16] width 12 height 15
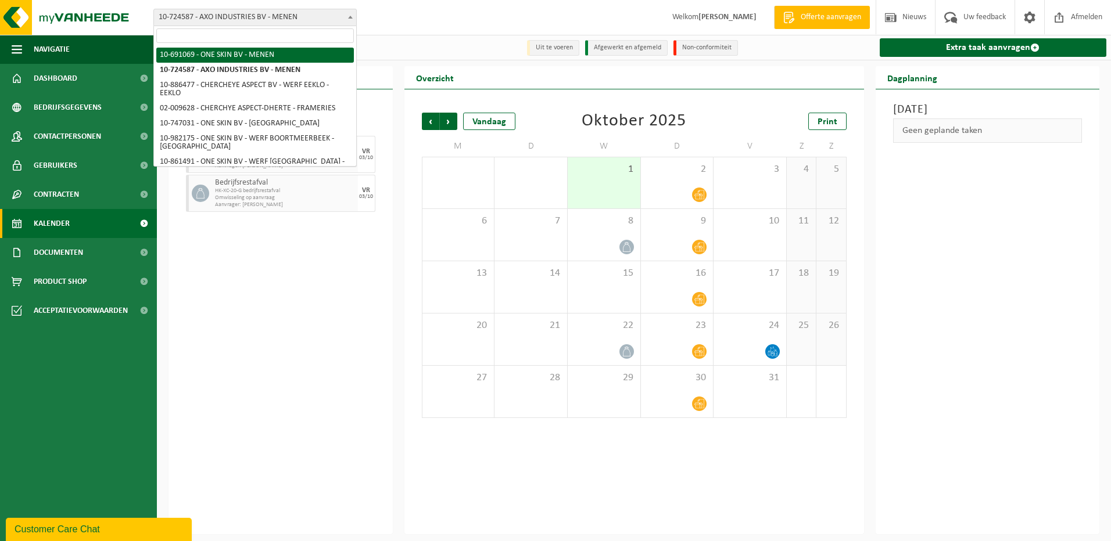
select select "19144"
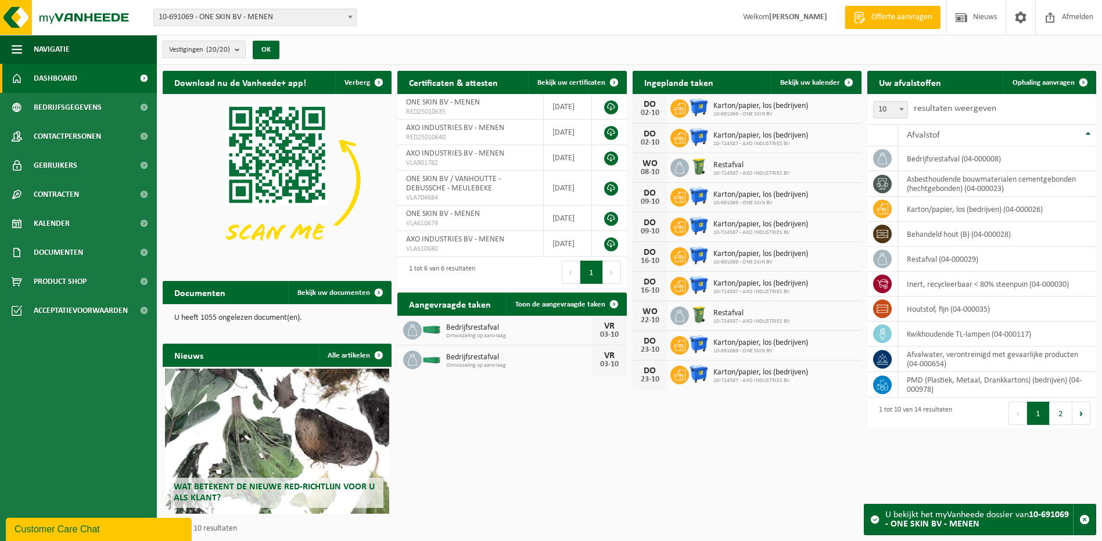
click at [346, 17] on span at bounding box center [350, 16] width 12 height 15
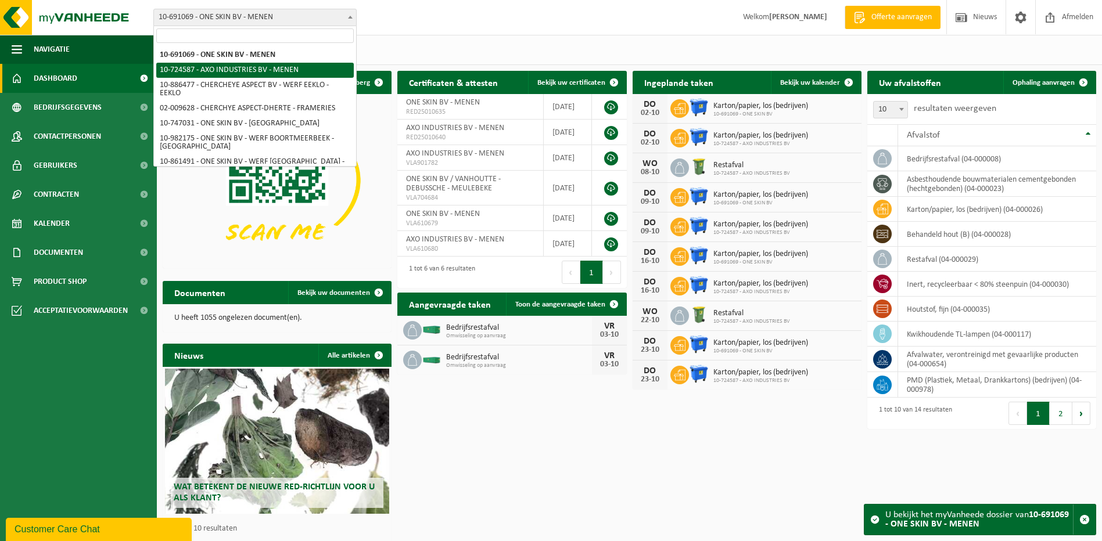
select select "19172"
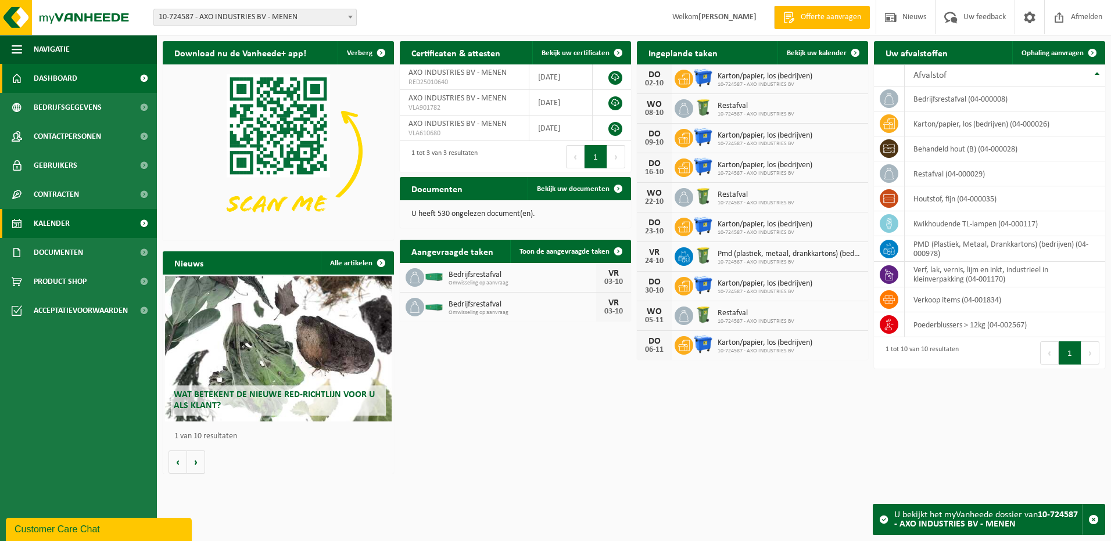
click at [70, 223] on link "Kalender" at bounding box center [78, 223] width 157 height 29
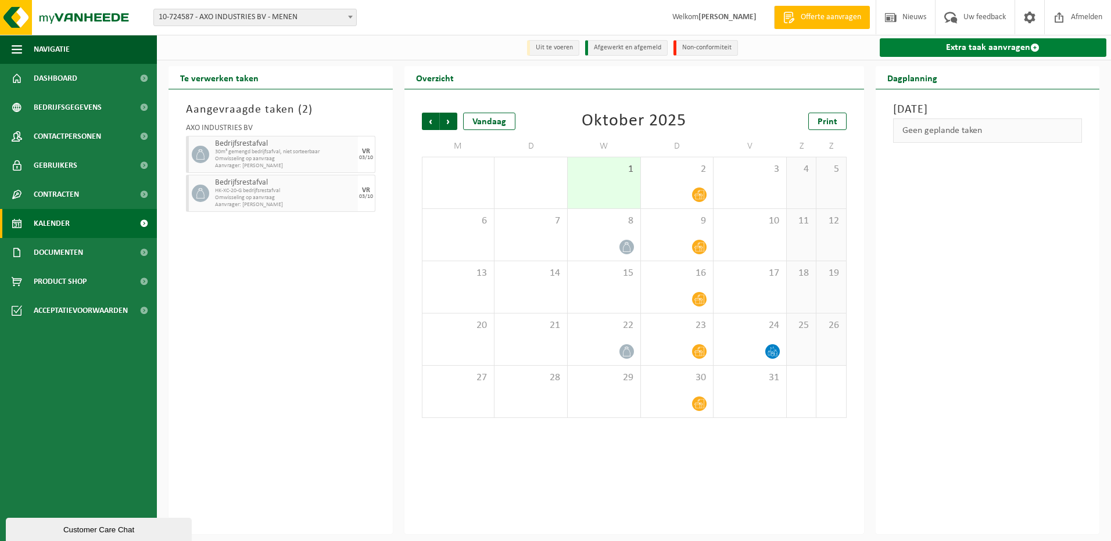
click at [1013, 45] on link "Extra taak aanvragen" at bounding box center [992, 47] width 227 height 19
